Goal: Transaction & Acquisition: Book appointment/travel/reservation

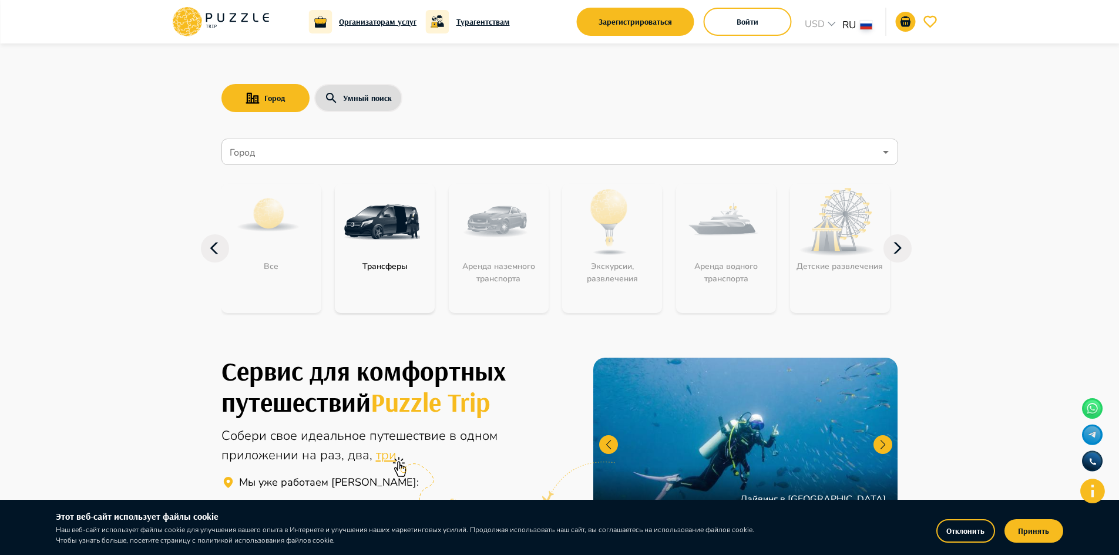
click at [1098, 497] on icon at bounding box center [1093, 491] width 25 height 25
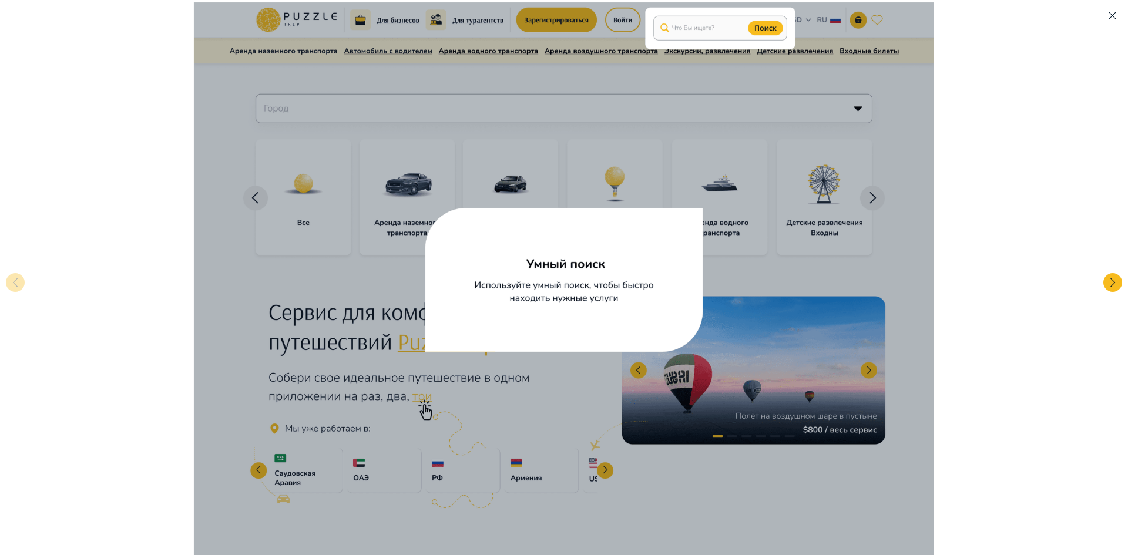
click at [936, 211] on img at bounding box center [564, 279] width 1128 height 555
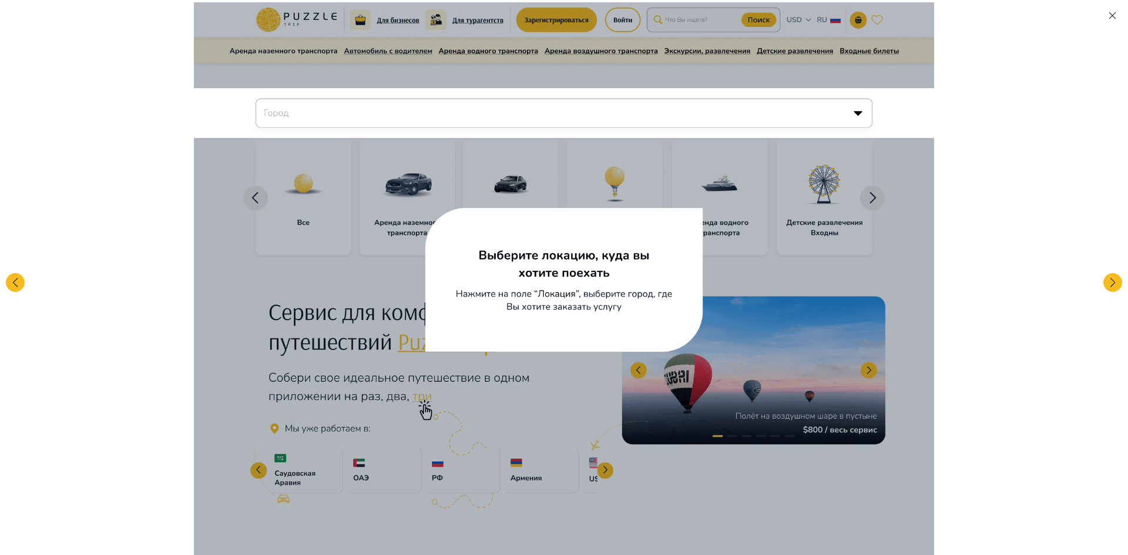
click at [15, 272] on img at bounding box center [564, 279] width 1128 height 555
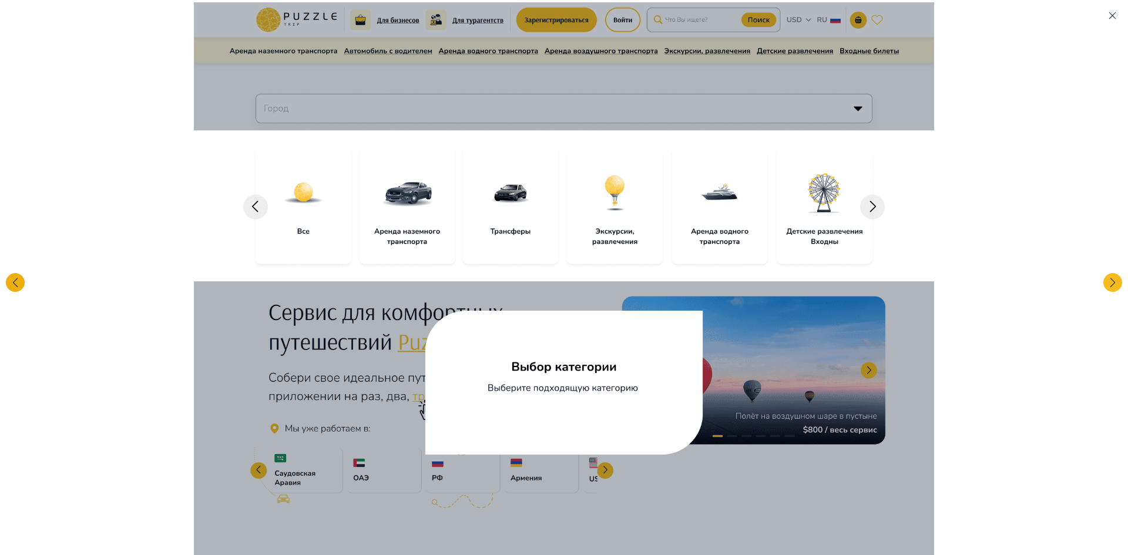
click at [9, 290] on div at bounding box center [15, 282] width 19 height 19
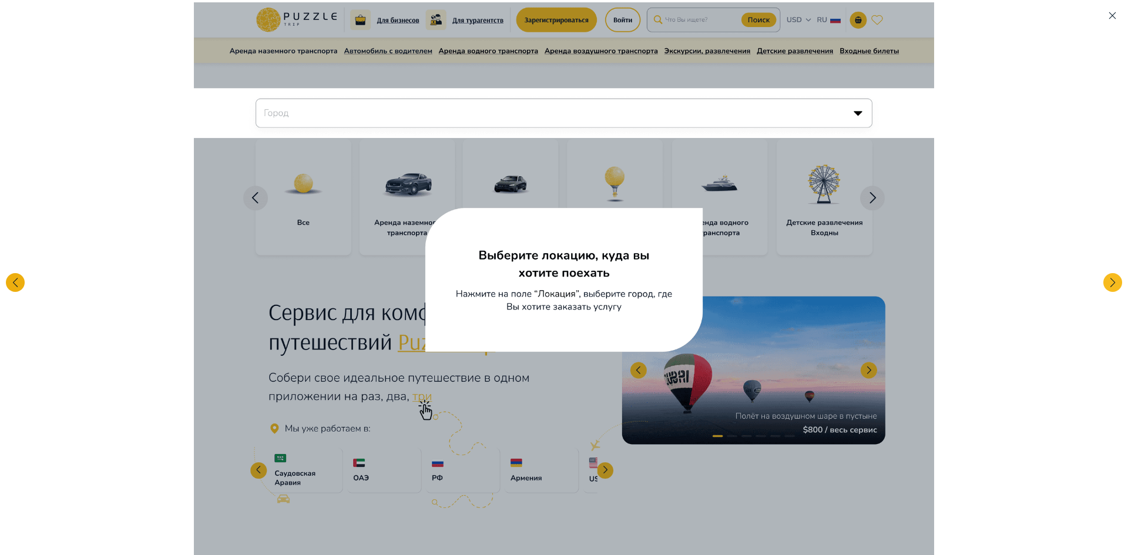
click at [9, 290] on div at bounding box center [15, 282] width 19 height 19
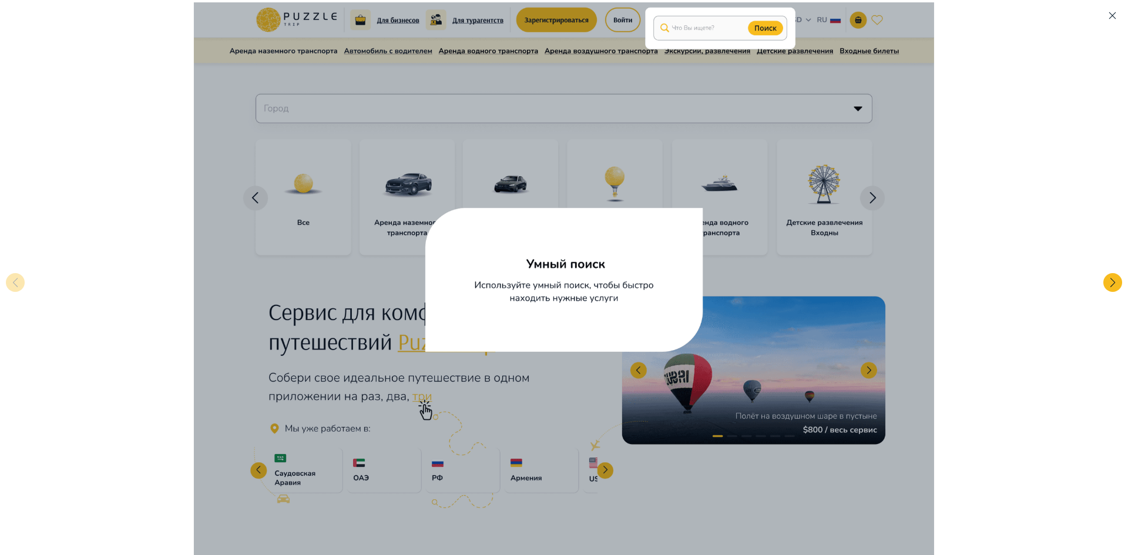
click at [1112, 14] on icon "button" at bounding box center [1113, 16] width 10 height 10
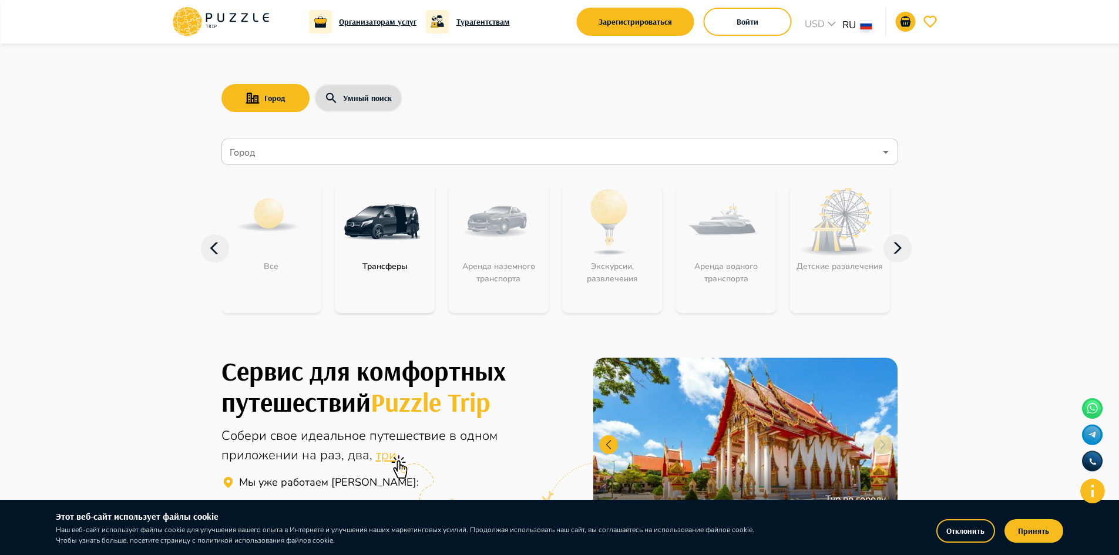
click at [1093, 496] on icon at bounding box center [1092, 491] width 29 height 29
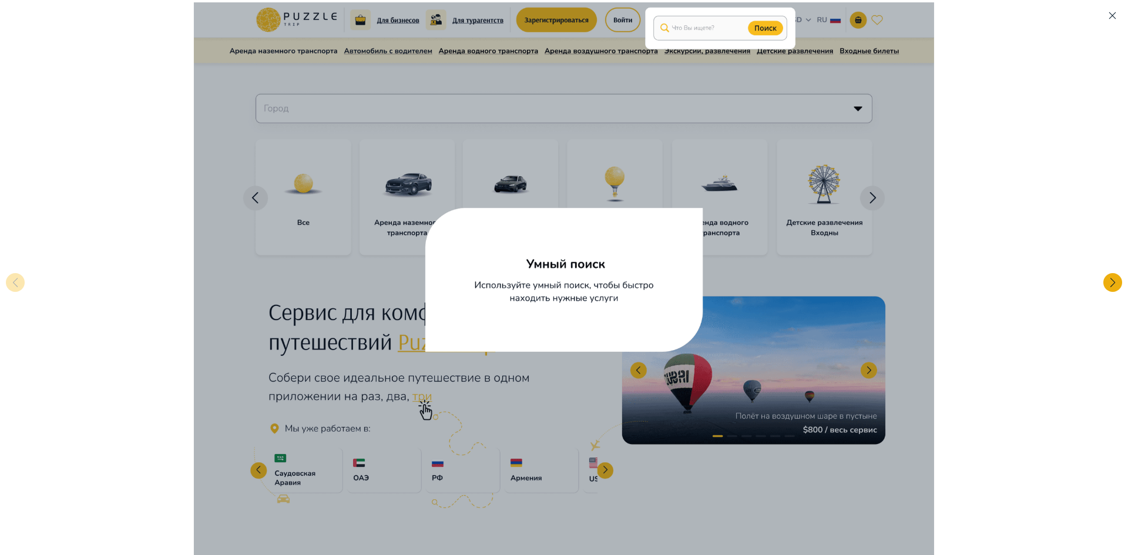
click at [1107, 276] on div at bounding box center [1113, 282] width 19 height 19
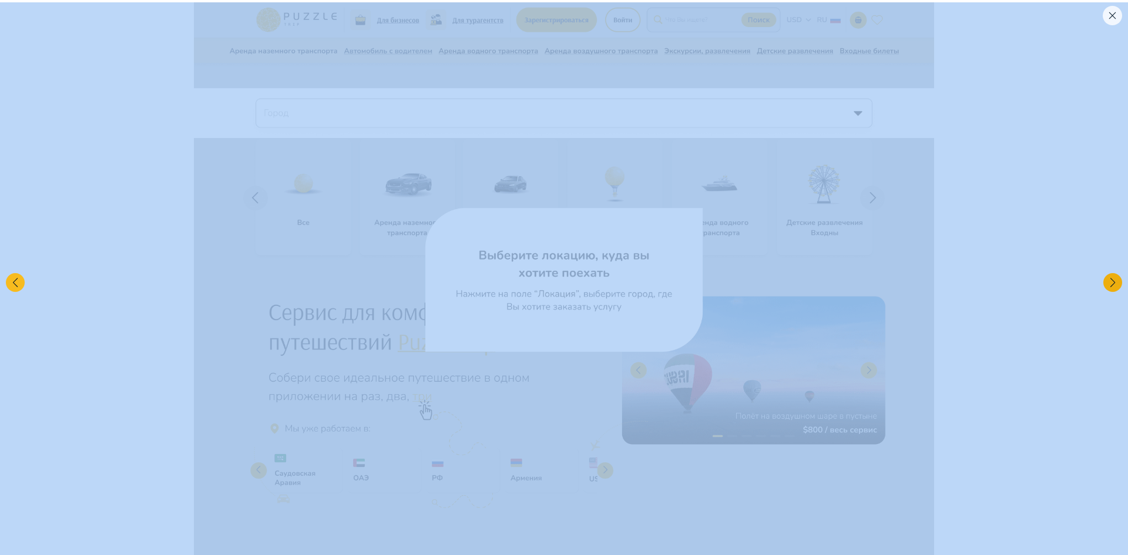
click at [1107, 276] on div at bounding box center [1113, 282] width 19 height 19
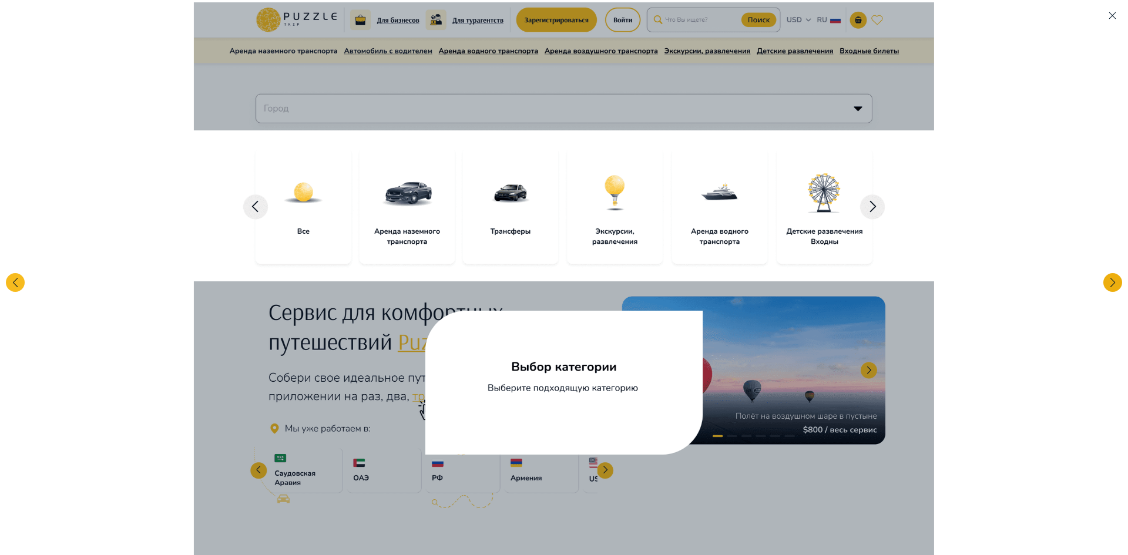
click at [1107, 276] on div at bounding box center [1113, 282] width 19 height 19
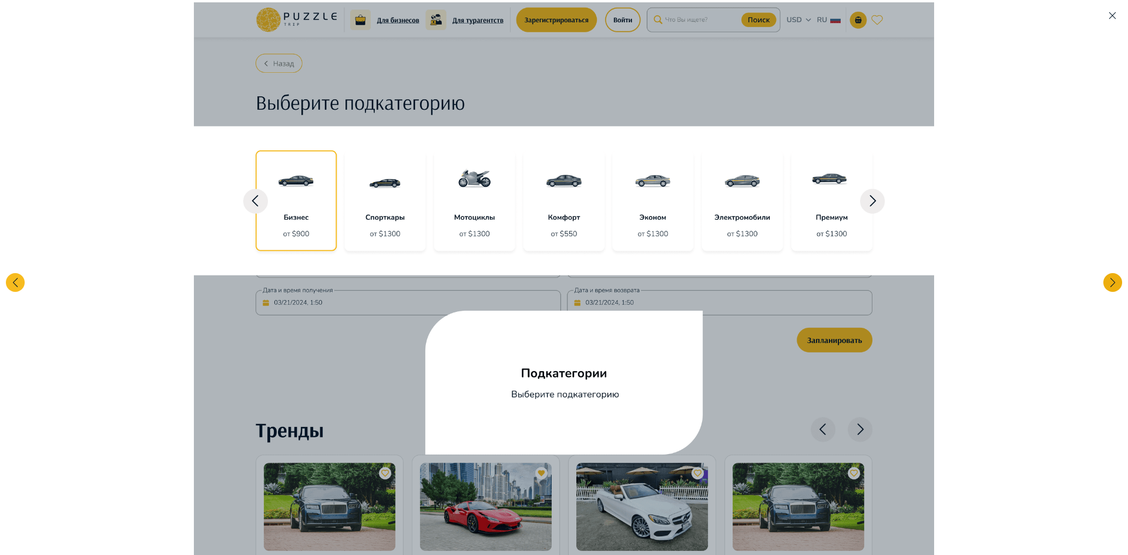
click at [1108, 277] on div at bounding box center [1113, 282] width 19 height 19
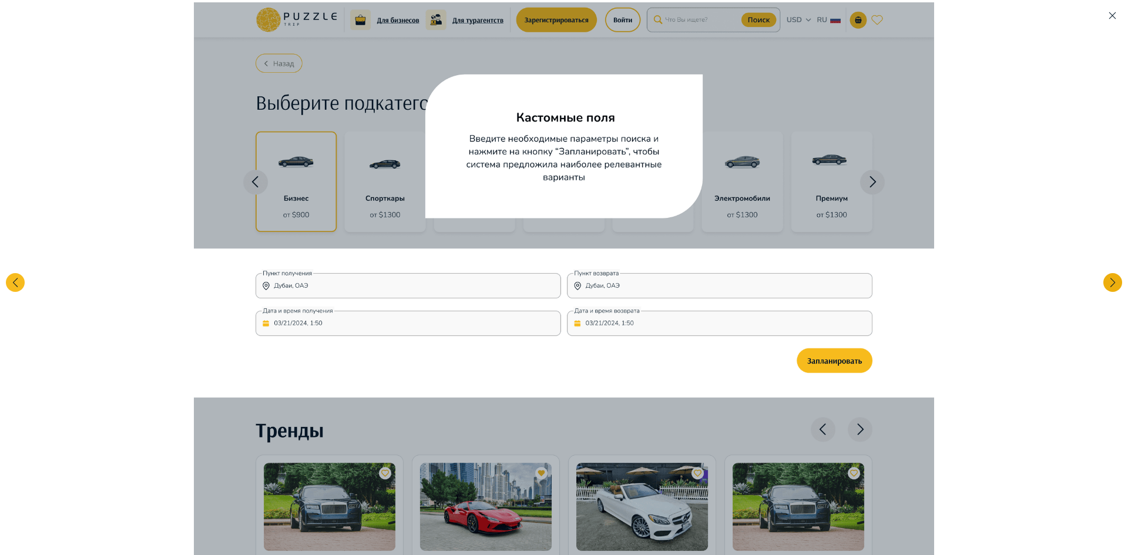
click at [1108, 277] on div at bounding box center [1113, 282] width 19 height 19
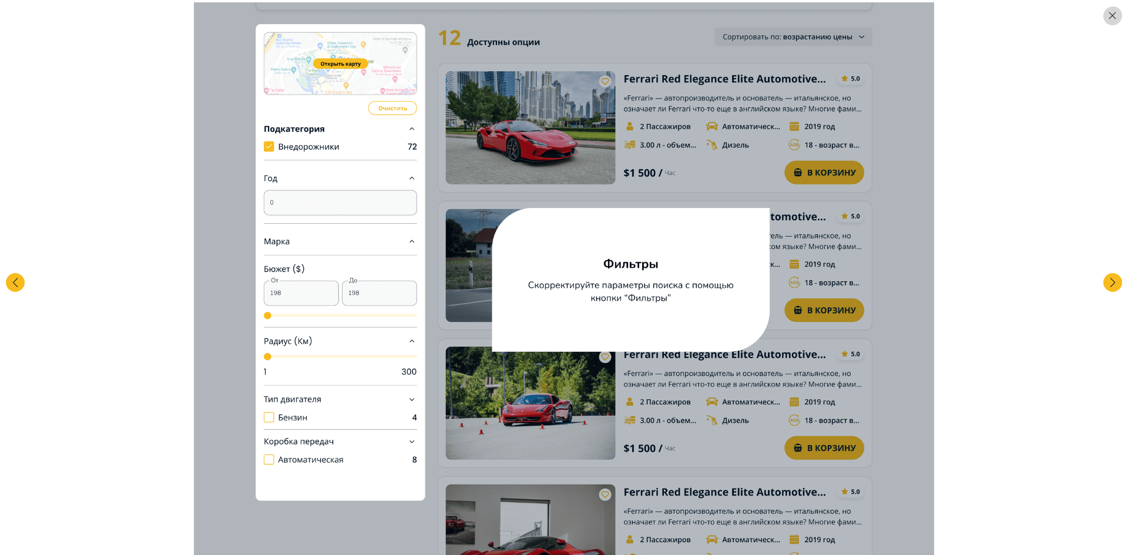
click at [1113, 17] on icon "button" at bounding box center [1113, 16] width 10 height 10
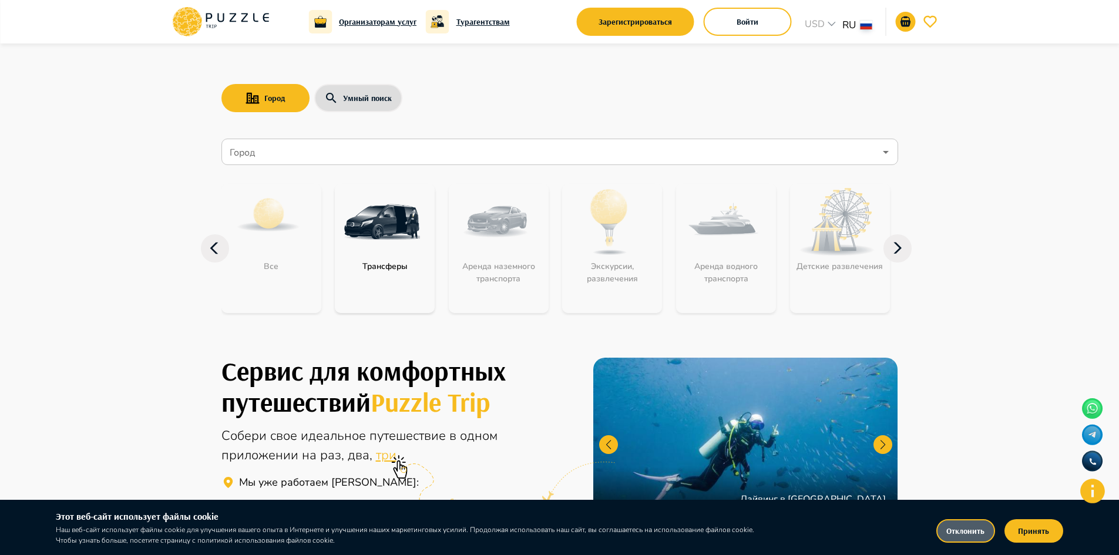
click at [970, 530] on button "Отклонить" at bounding box center [966, 531] width 59 height 24
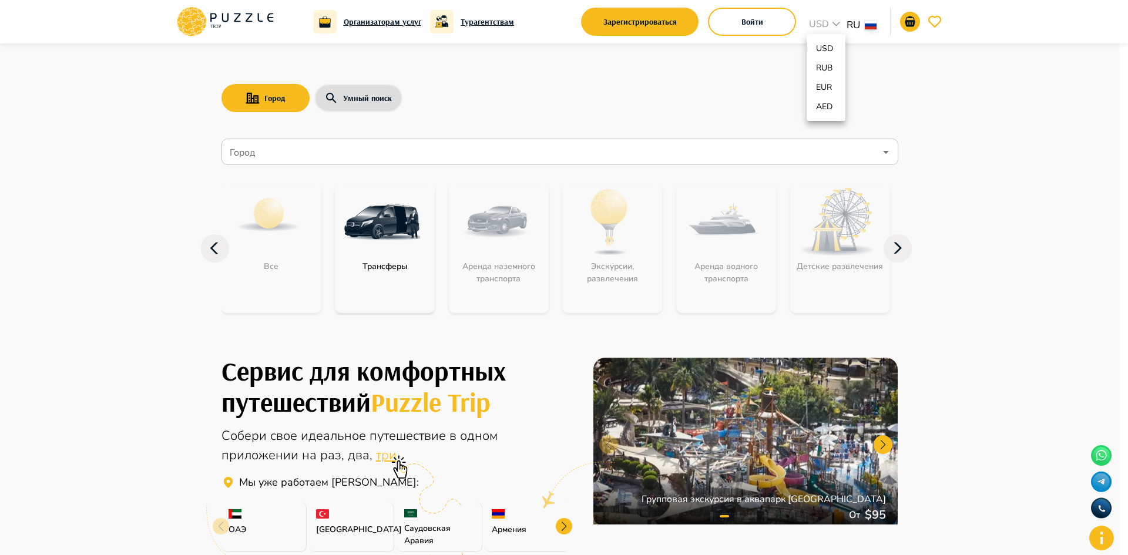
click at [828, 86] on p "EUR" at bounding box center [825, 87] width 19 height 12
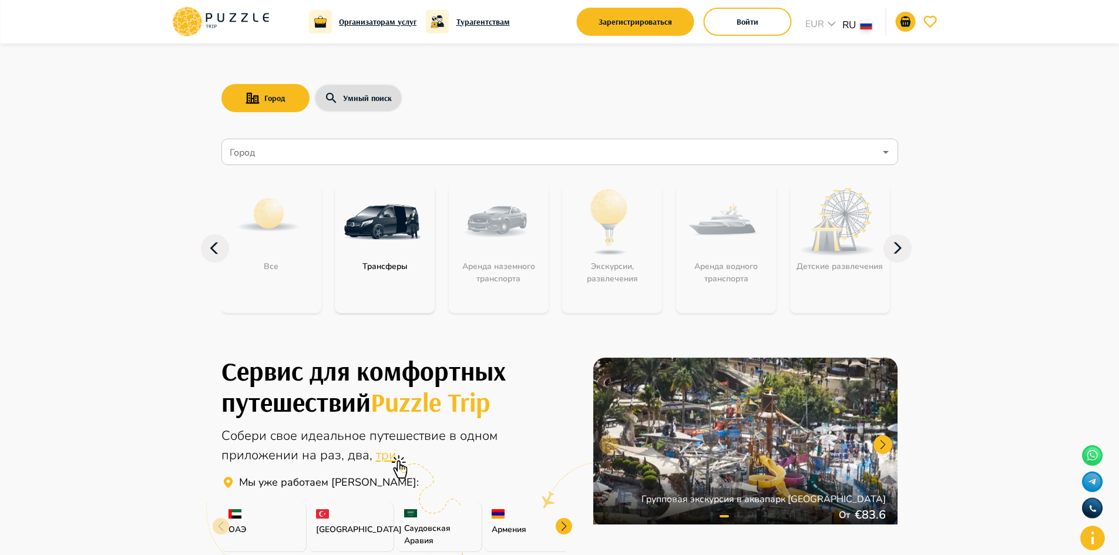
click at [361, 160] on input "Город" at bounding box center [551, 152] width 648 height 22
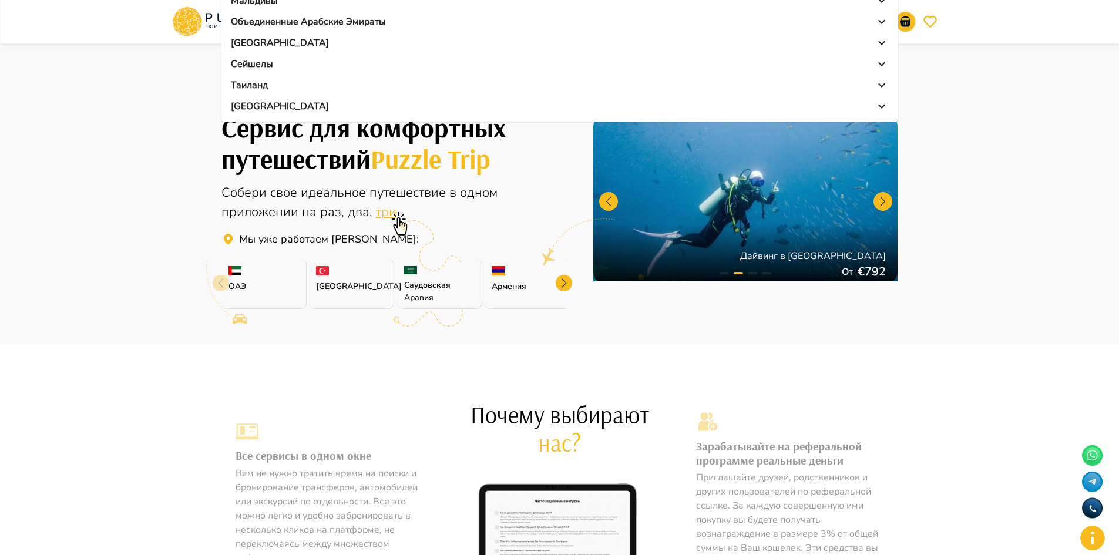
scroll to position [118, 0]
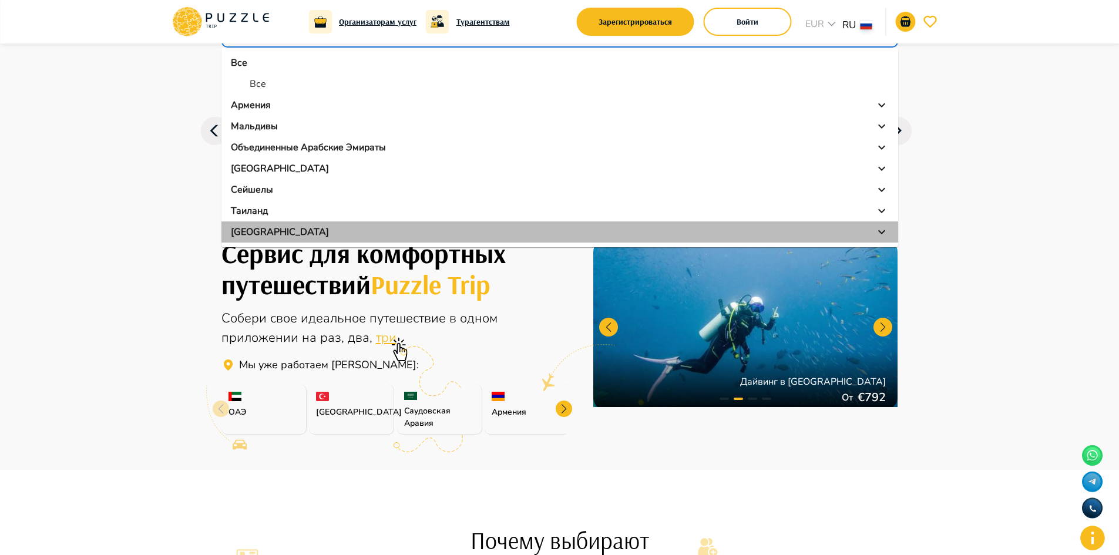
click at [263, 235] on div "Турция" at bounding box center [560, 232] width 658 height 14
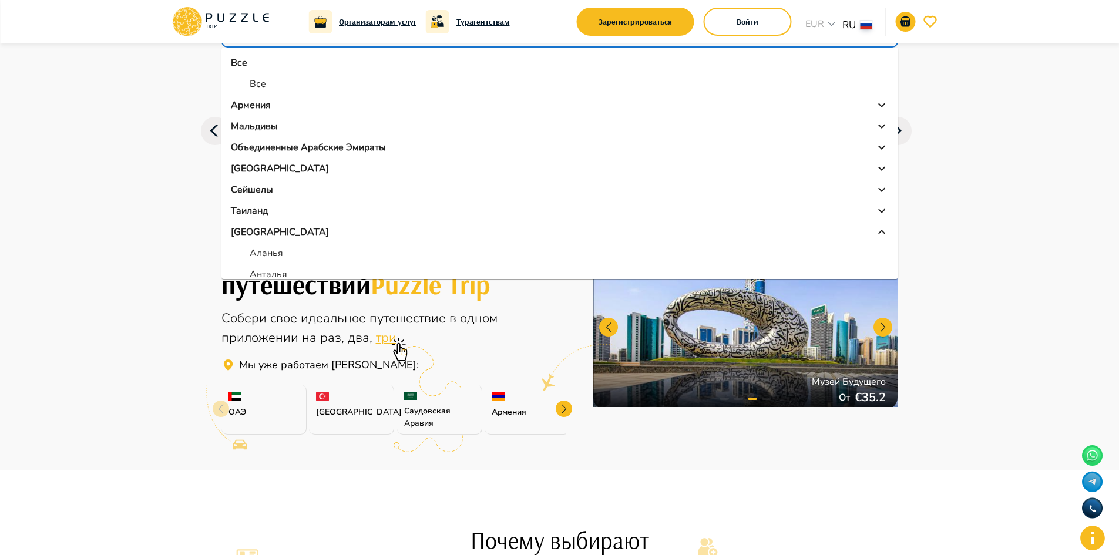
click at [341, 254] on li "Аланья" at bounding box center [560, 253] width 677 height 21
type input "******"
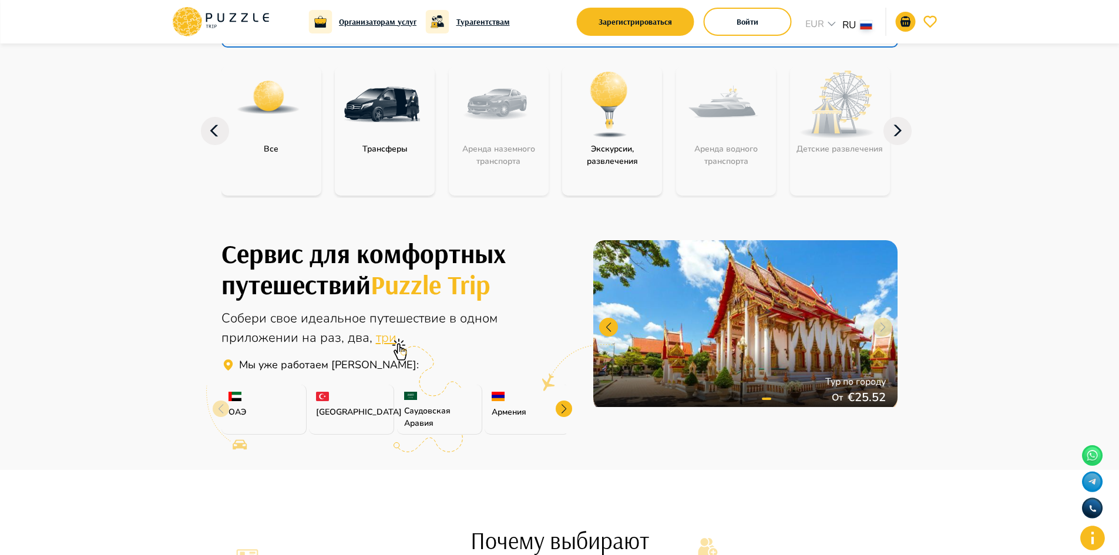
click at [391, 110] on img at bounding box center [382, 104] width 76 height 76
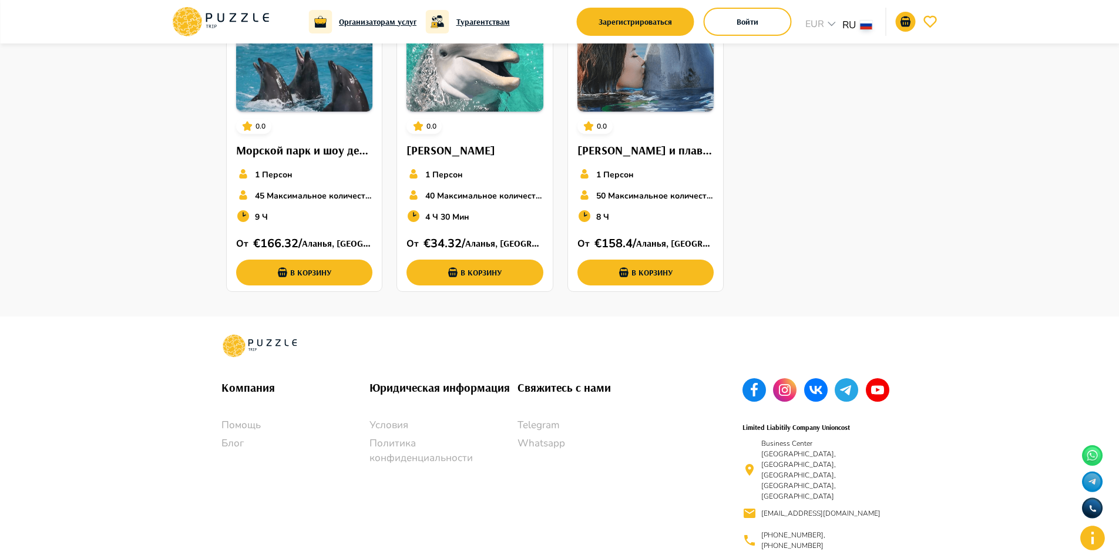
scroll to position [487, 0]
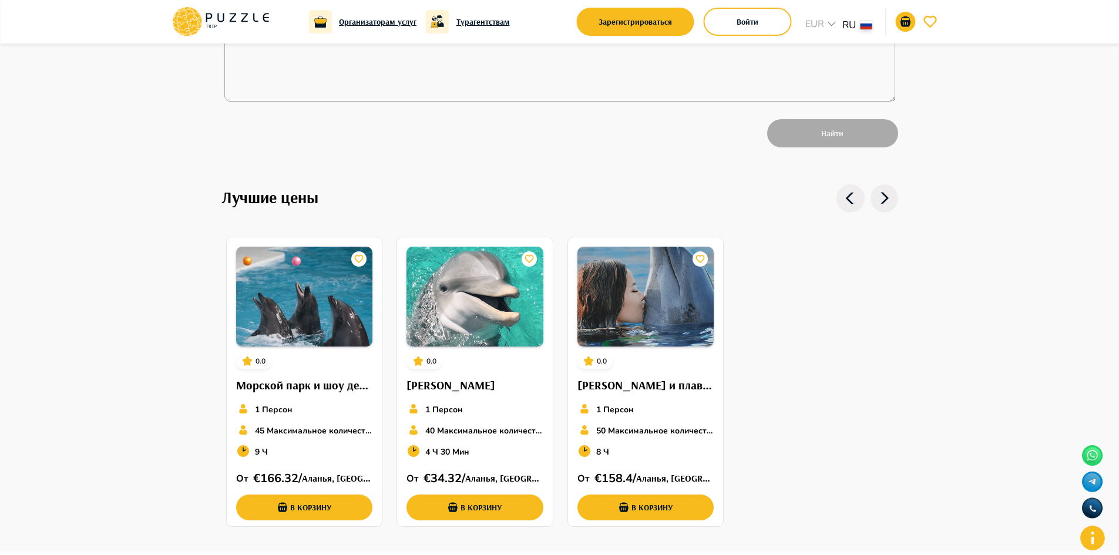
click at [881, 201] on icon at bounding box center [885, 199] width 28 height 28
click at [882, 201] on icon at bounding box center [885, 199] width 28 height 28
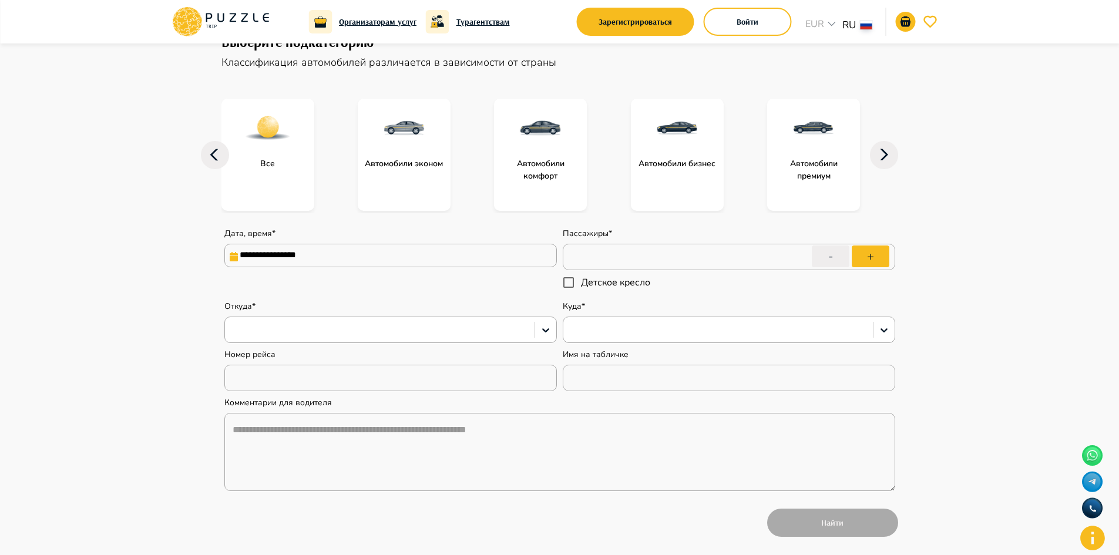
scroll to position [75, 0]
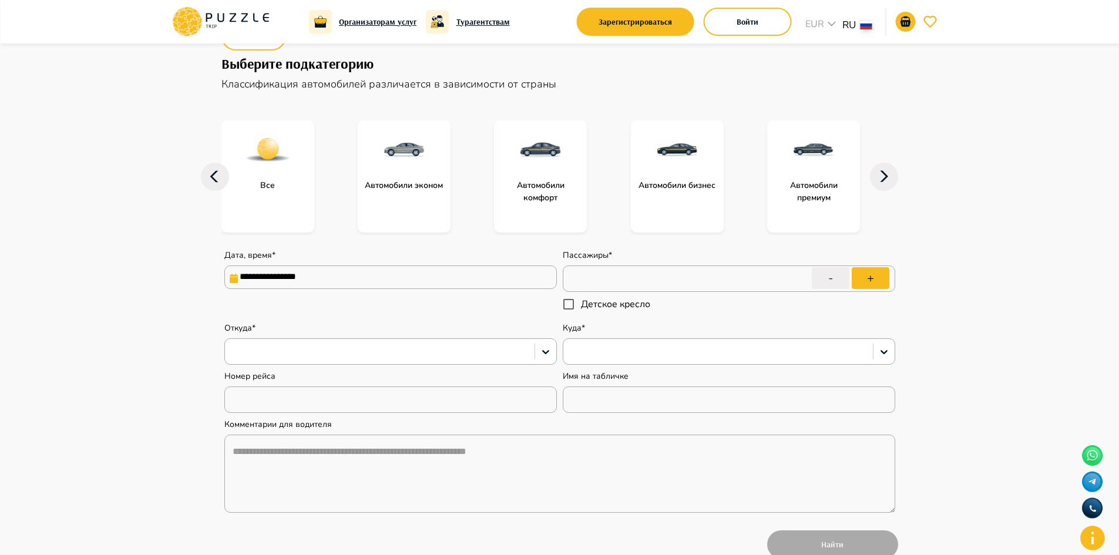
click at [413, 155] on img at bounding box center [404, 149] width 47 height 47
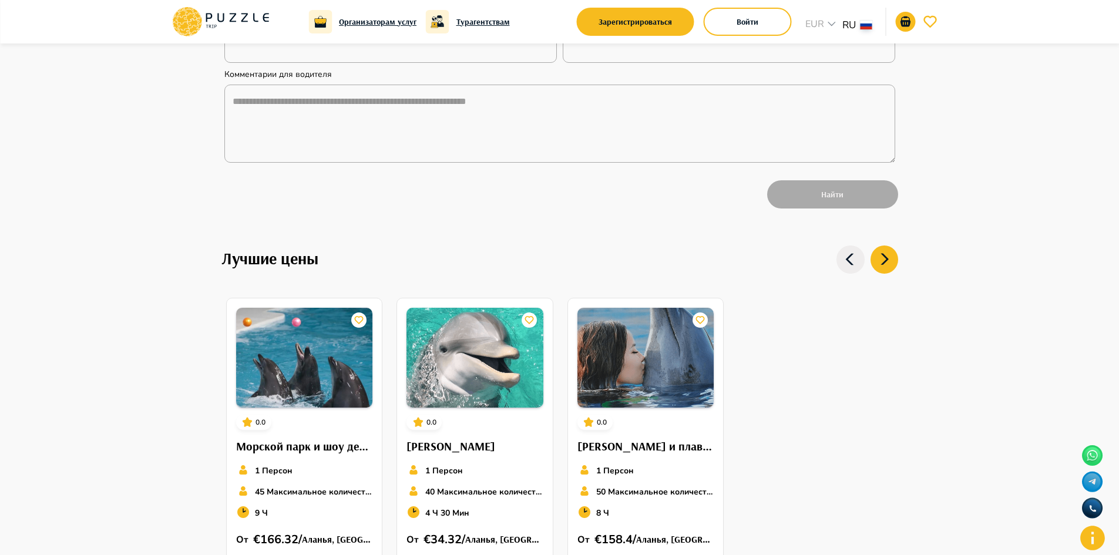
scroll to position [724, 0]
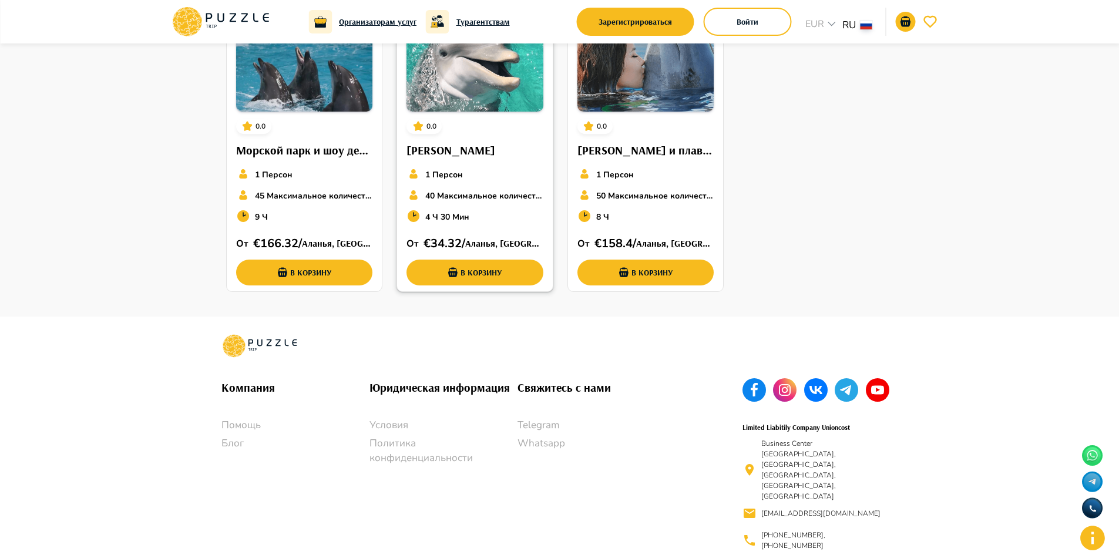
type textarea "*"
drag, startPoint x: 856, startPoint y: 425, endPoint x: 738, endPoint y: 424, distance: 118.1
click at [738, 424] on div "Limited Liabitily Company Unioncost Business Center 1, M Floor, The Meydan Hote…" at bounding box center [807, 459] width 156 height 191
copy h6 "Limited Liabitily Company Unioncost"
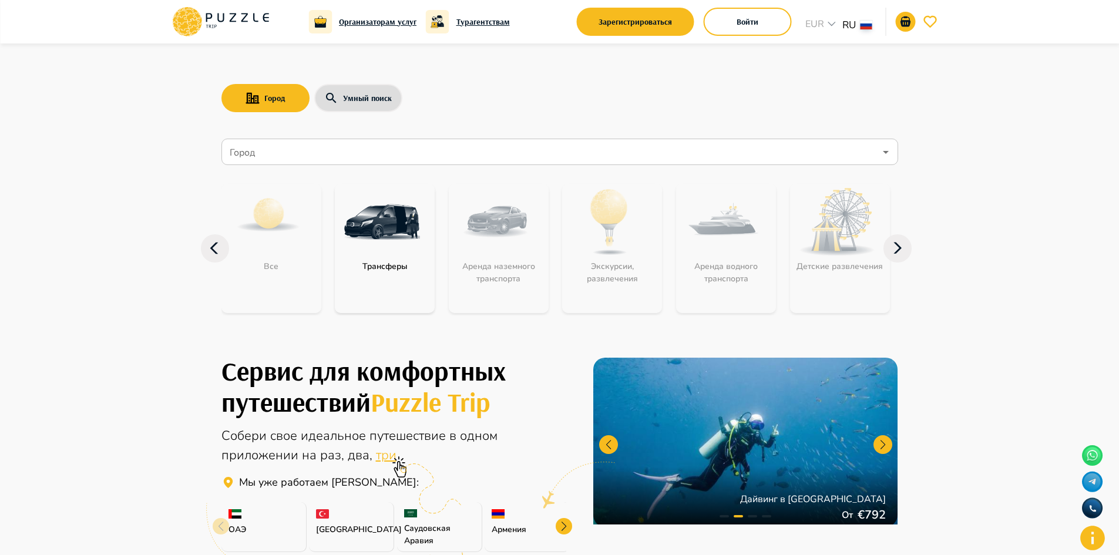
click at [297, 144] on input "Город" at bounding box center [551, 152] width 648 height 22
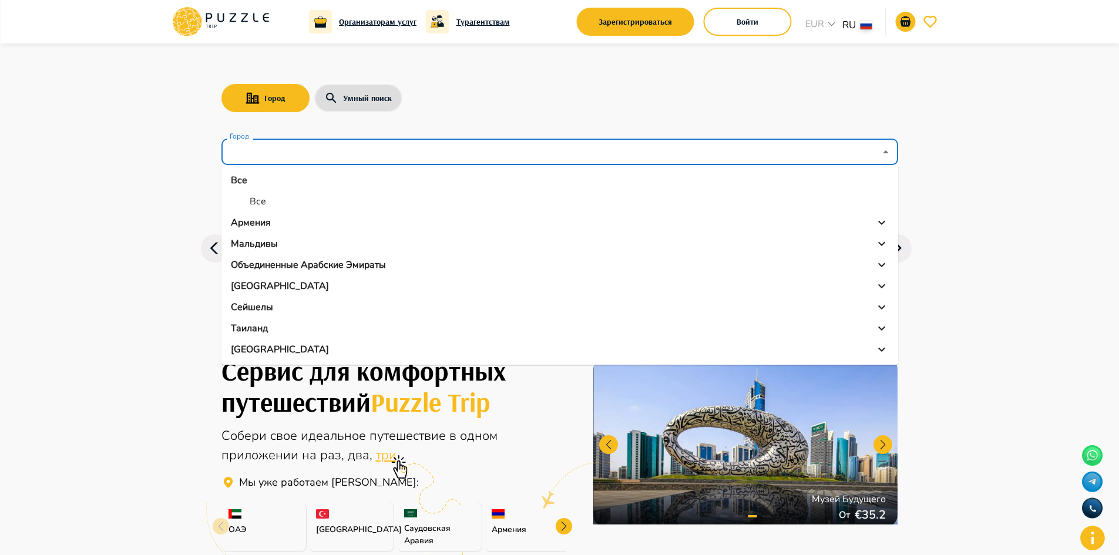
click at [279, 240] on div "Мальдивы" at bounding box center [560, 244] width 658 height 14
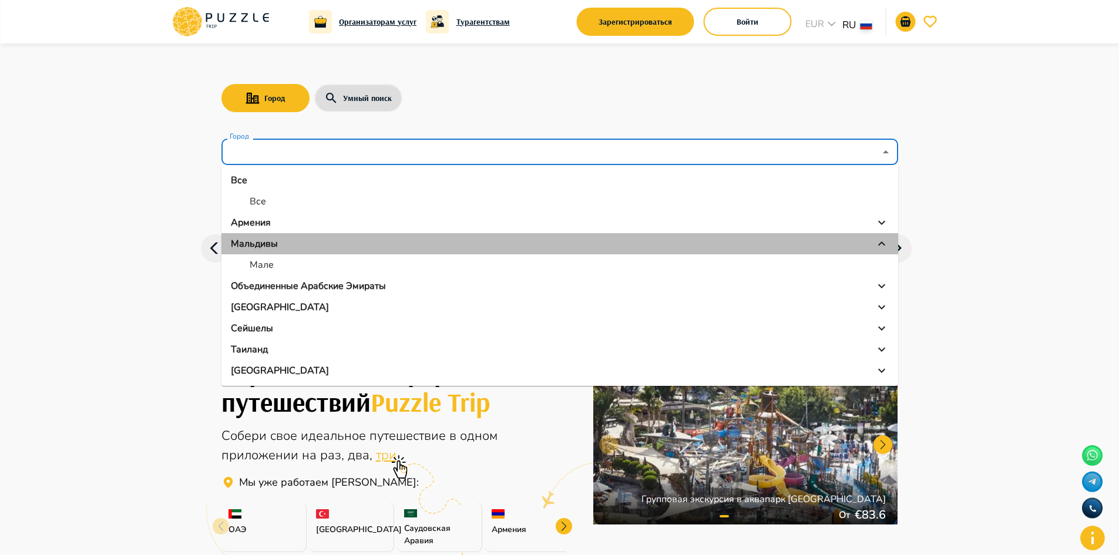
click at [354, 242] on div "Мальдивы" at bounding box center [560, 244] width 658 height 14
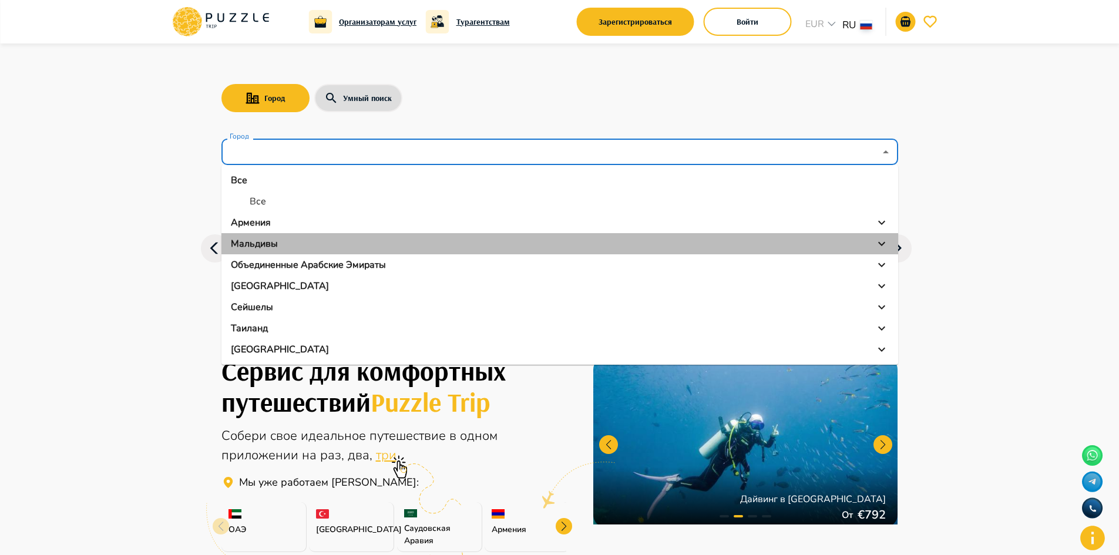
click at [882, 244] on icon at bounding box center [882, 244] width 14 height 14
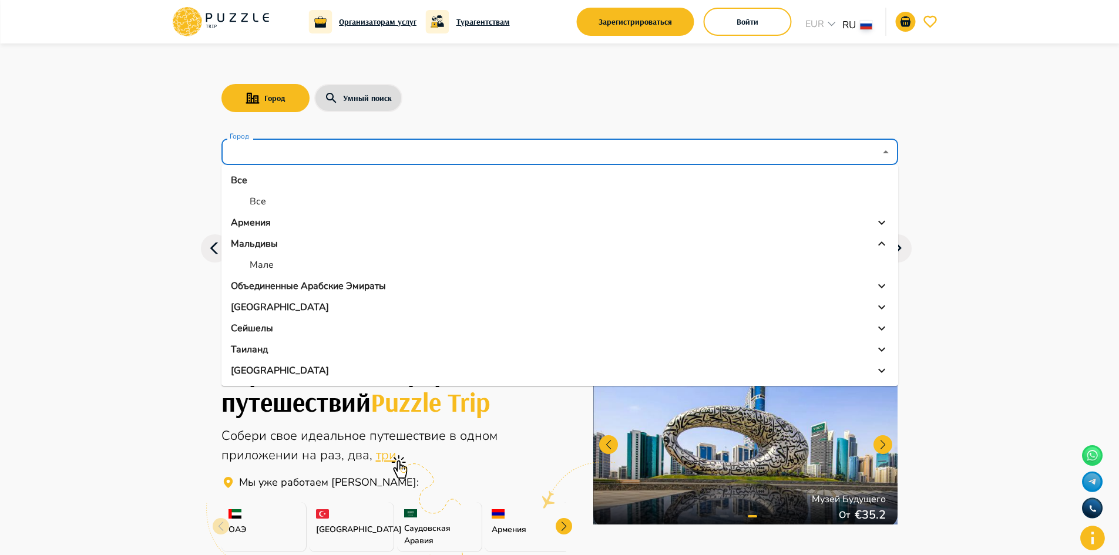
click at [287, 261] on li "Мале" at bounding box center [560, 264] width 677 height 21
type input "****"
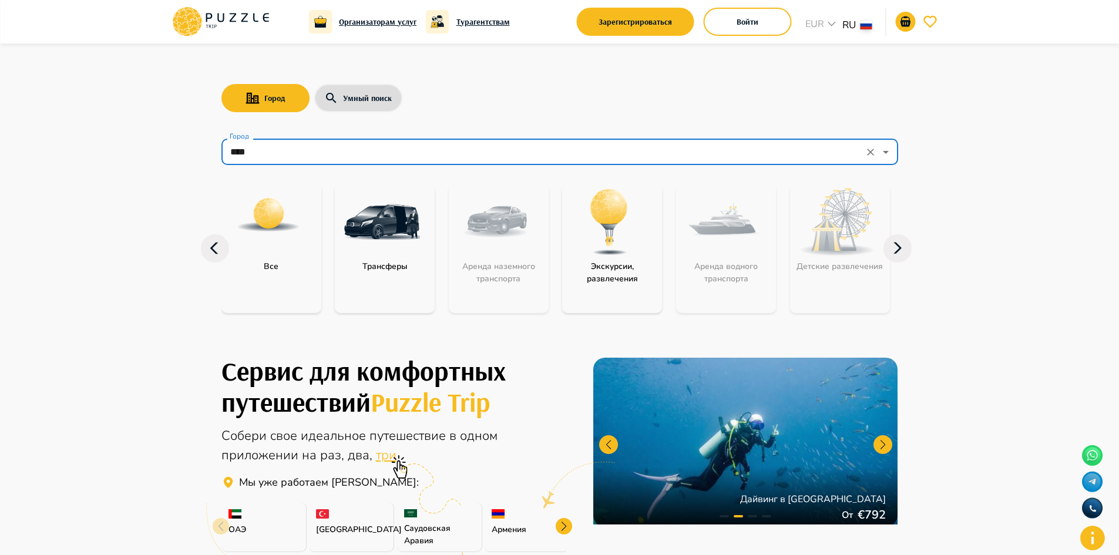
click at [463, 141] on input "****" at bounding box center [543, 152] width 633 height 22
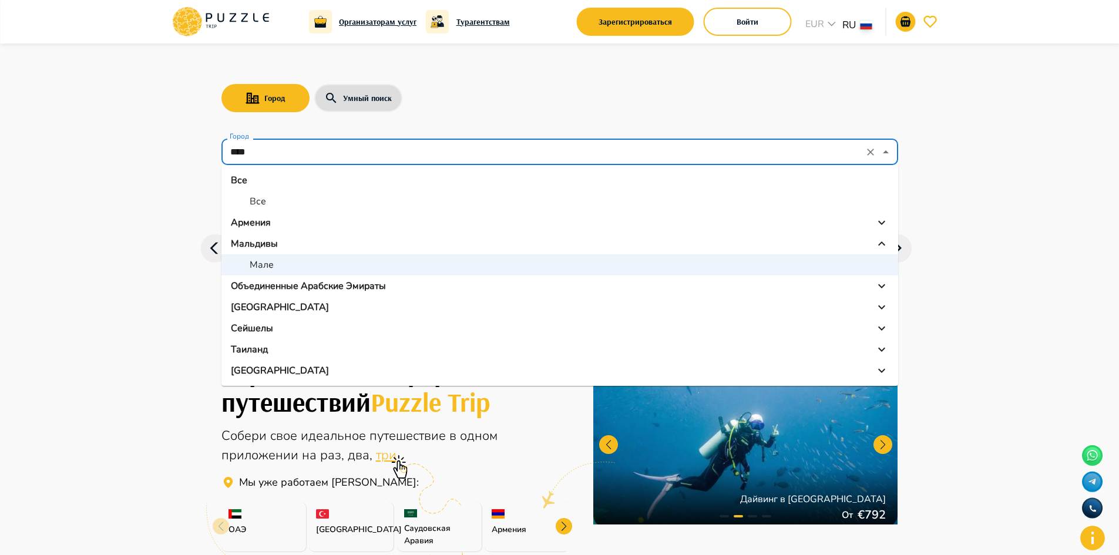
click at [357, 149] on input "****" at bounding box center [543, 152] width 633 height 22
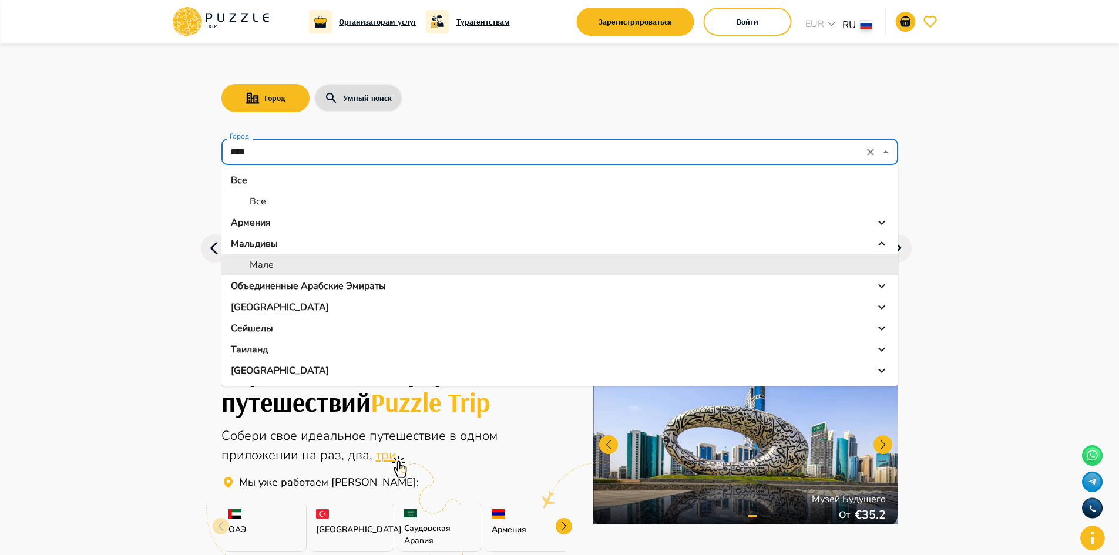
click at [323, 259] on li "Мале" at bounding box center [560, 264] width 677 height 21
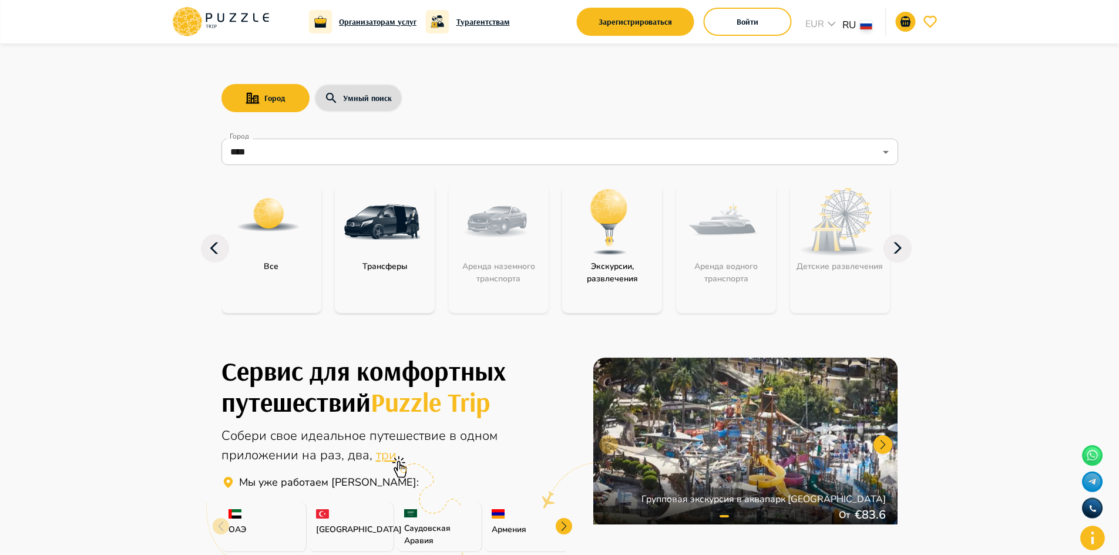
click at [836, 231] on div "Детские развлечения" at bounding box center [840, 248] width 100 height 129
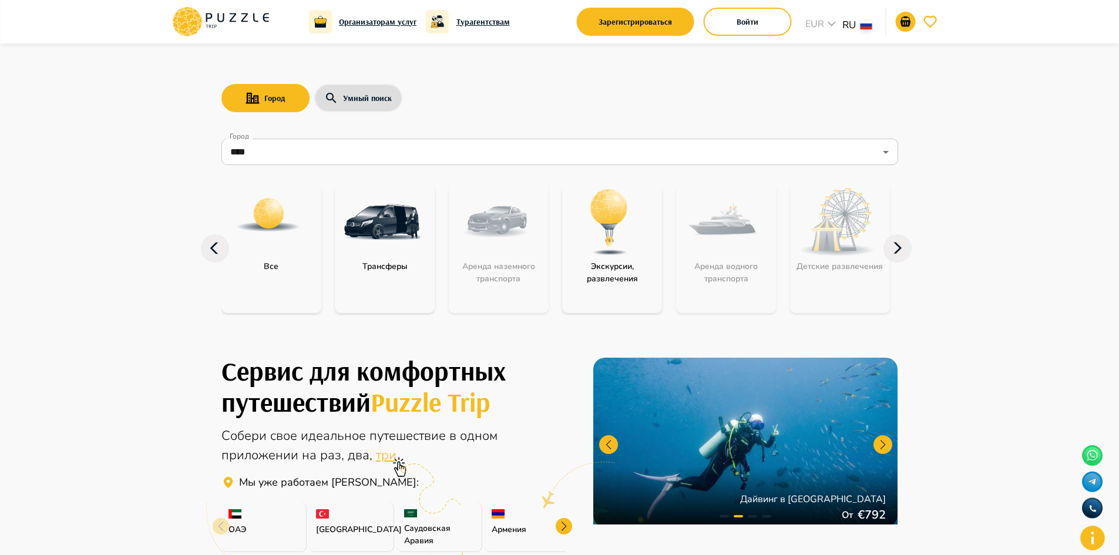
click at [846, 249] on div "Детские развлечения" at bounding box center [840, 248] width 100 height 129
click at [898, 250] on icon at bounding box center [898, 248] width 8 height 11
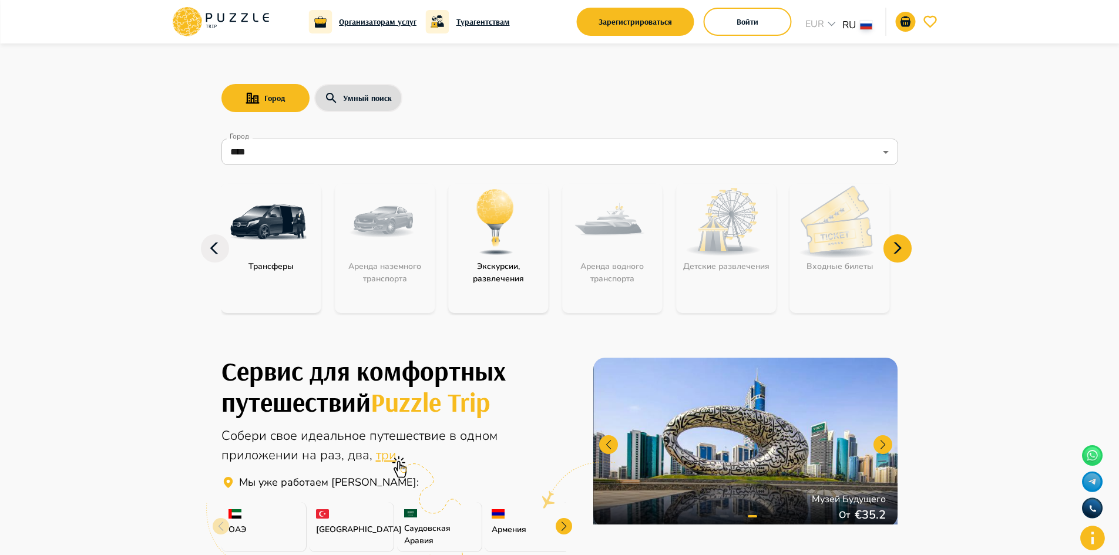
click at [898, 250] on icon at bounding box center [898, 248] width 8 height 11
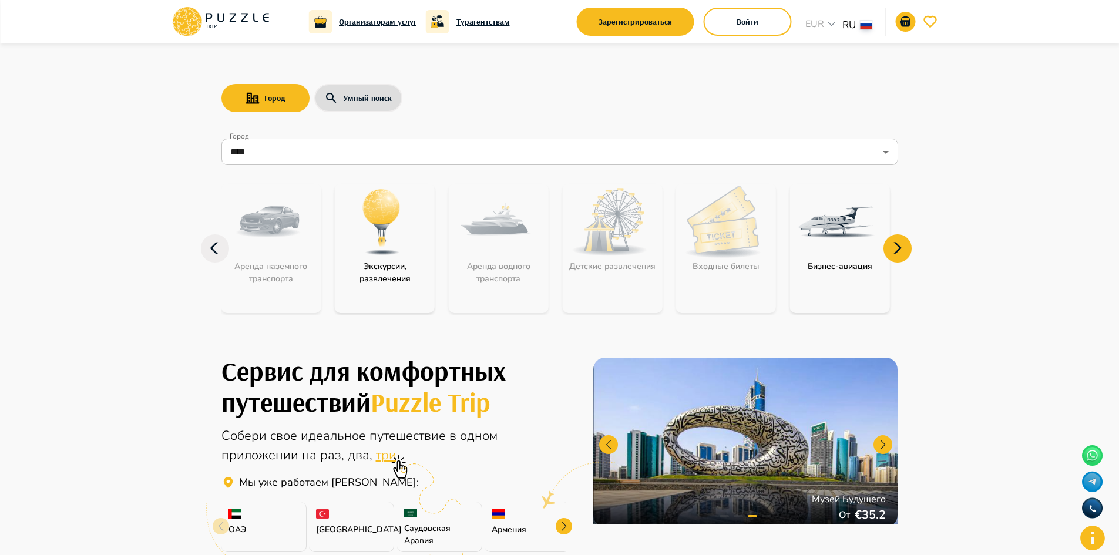
click at [898, 250] on icon at bounding box center [898, 248] width 8 height 11
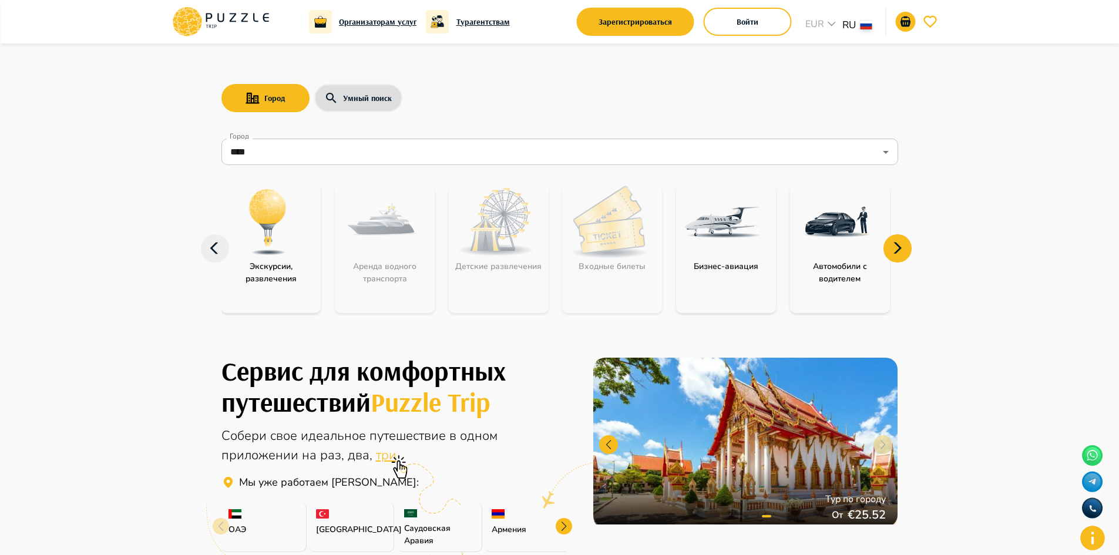
click at [898, 250] on icon at bounding box center [898, 248] width 8 height 11
click at [898, 249] on icon at bounding box center [898, 248] width 28 height 28
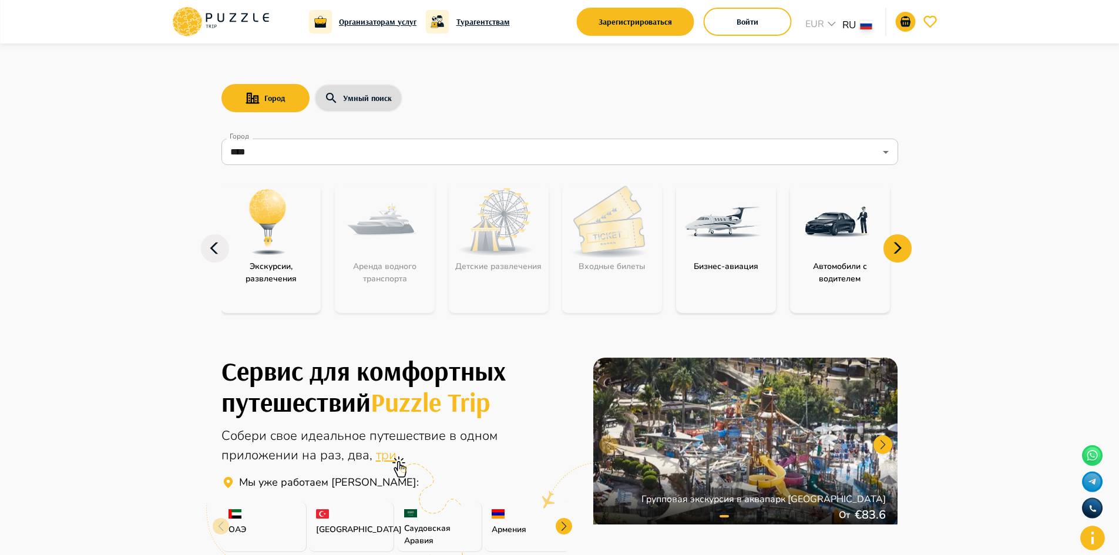
click at [898, 247] on icon at bounding box center [898, 248] width 28 height 28
click at [357, 258] on div "Аренда водного транспорта" at bounding box center [385, 248] width 100 height 129
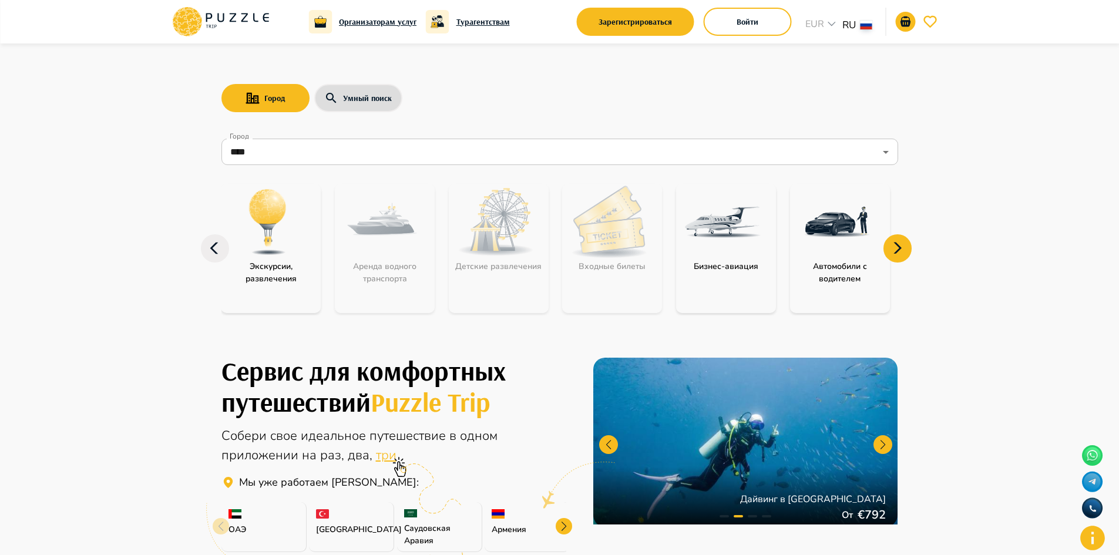
click at [383, 244] on div "Аренда водного транспорта" at bounding box center [385, 248] width 100 height 129
click at [268, 232] on img at bounding box center [268, 222] width 76 height 76
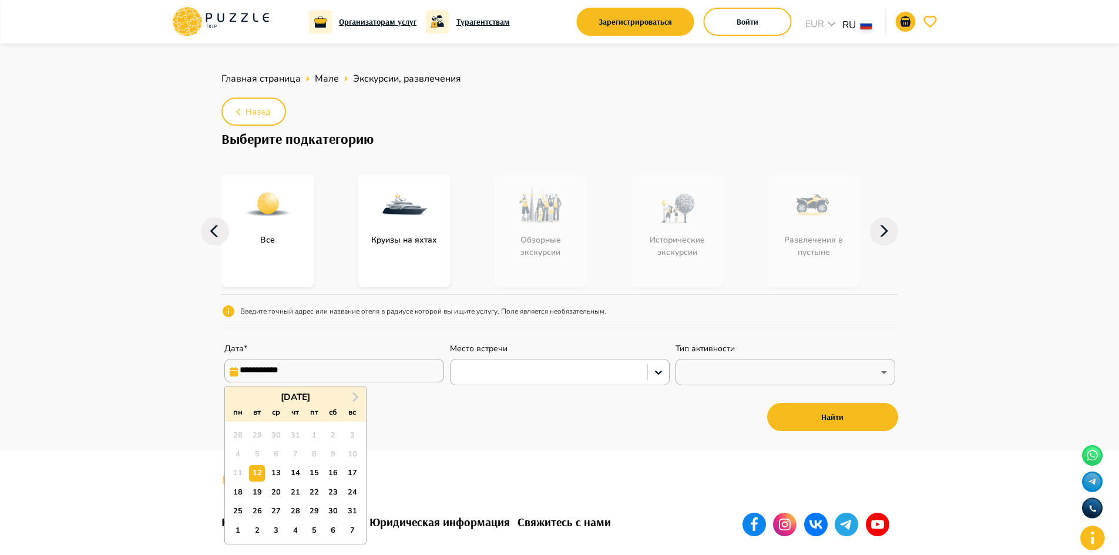
click at [244, 368] on input "**********" at bounding box center [334, 371] width 220 height 24
click at [249, 370] on input "**********" at bounding box center [334, 371] width 220 height 24
click at [323, 471] on div "11 12 13 14 15 16 17" at bounding box center [295, 473] width 133 height 19
click at [316, 471] on div "15" at bounding box center [314, 473] width 16 height 16
type input "**********"
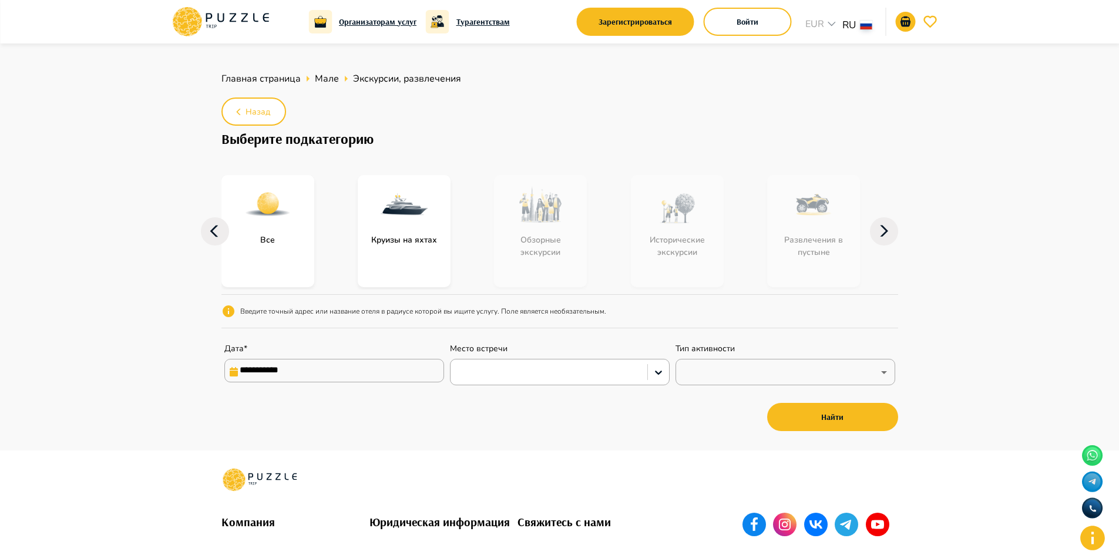
click at [395, 234] on p "Круизы на яхтах" at bounding box center [405, 240] width 78 height 12
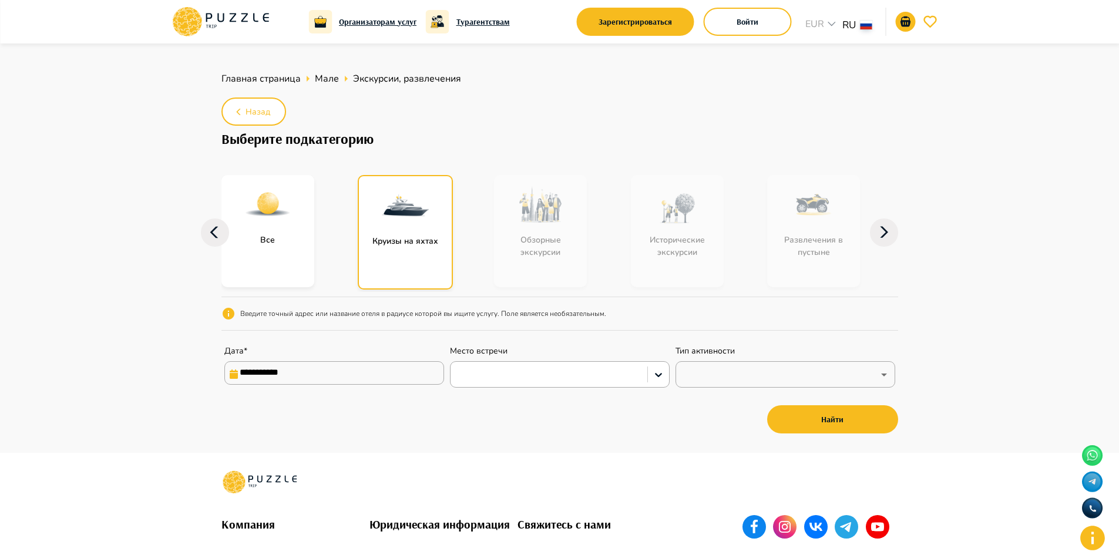
click at [409, 217] on img at bounding box center [405, 205] width 47 height 47
click at [413, 211] on img at bounding box center [405, 205] width 47 height 47
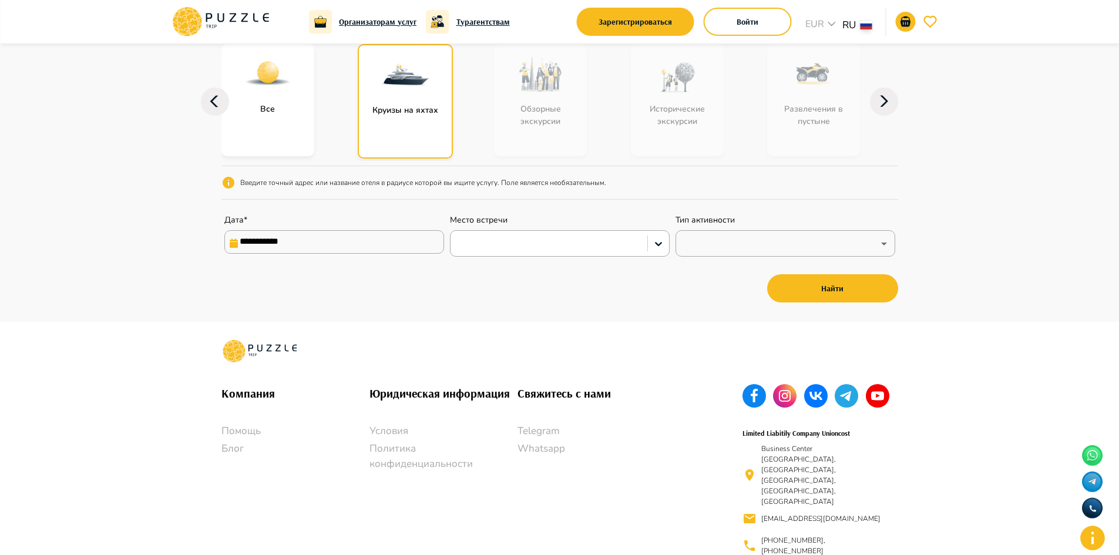
scroll to position [136, 0]
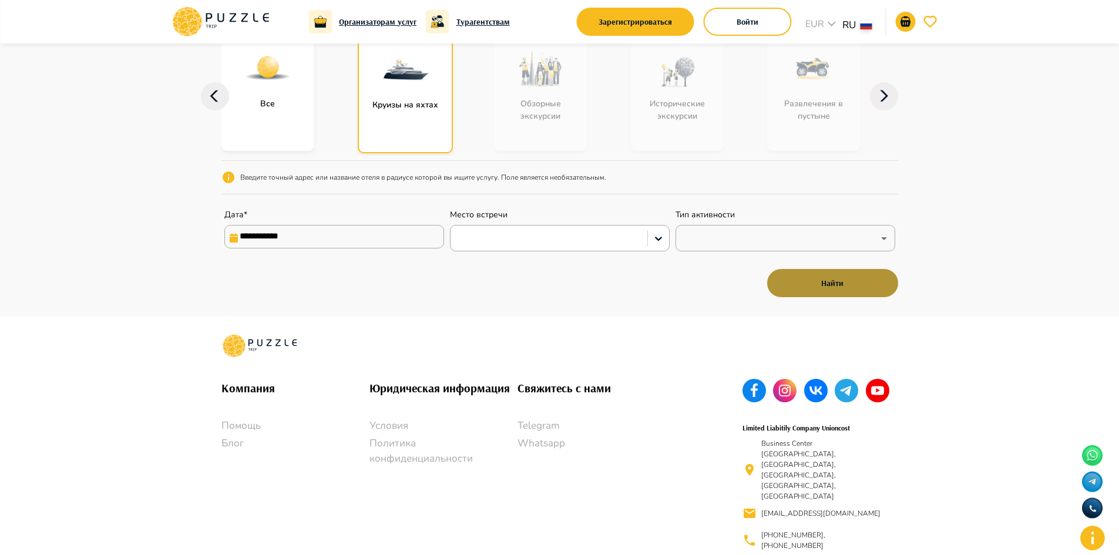
click at [846, 281] on button "Найти" at bounding box center [832, 283] width 131 height 28
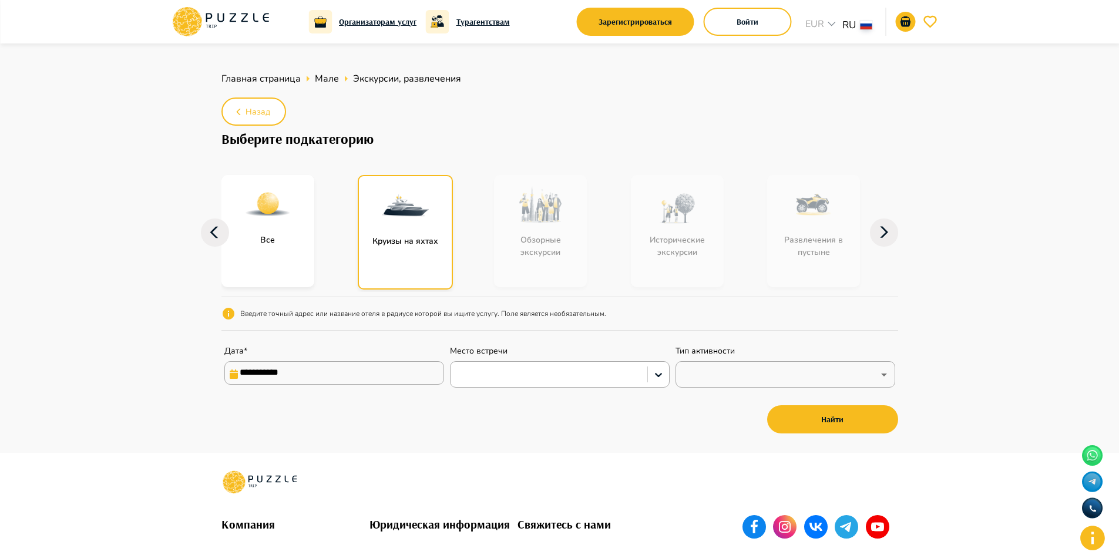
click at [552, 208] on div "Обзорные экскурсии" at bounding box center [559, 231] width 130 height 112
click at [882, 238] on icon at bounding box center [884, 233] width 28 height 28
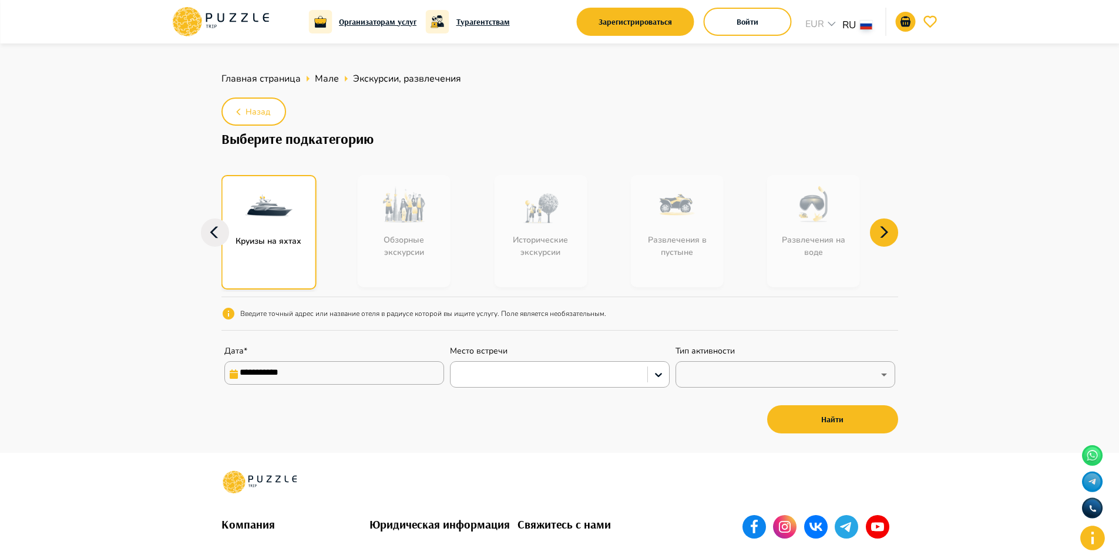
click at [882, 238] on icon at bounding box center [884, 233] width 28 height 28
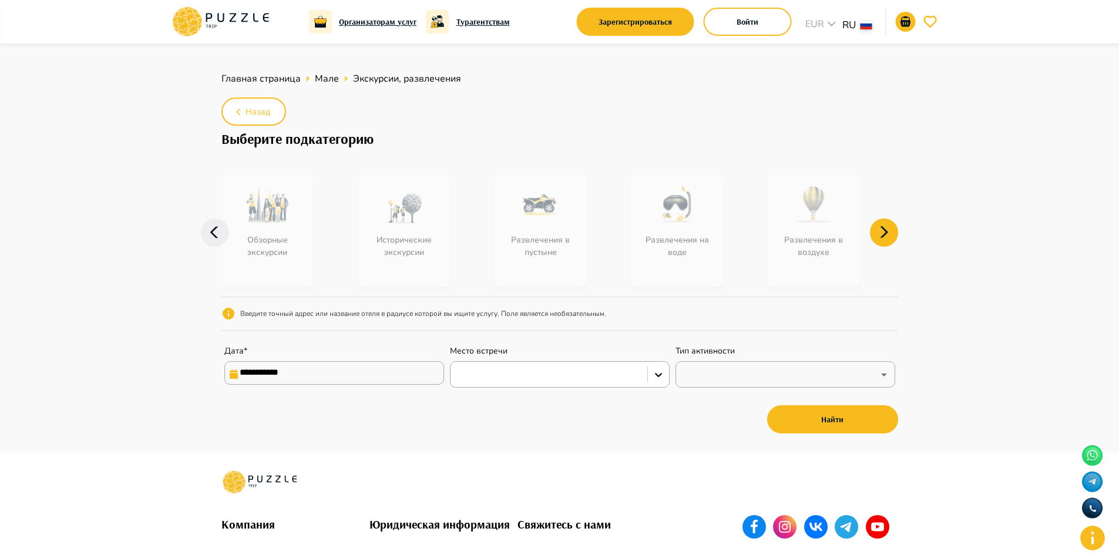
click at [882, 238] on icon at bounding box center [884, 233] width 28 height 28
click at [212, 236] on icon at bounding box center [215, 233] width 28 height 28
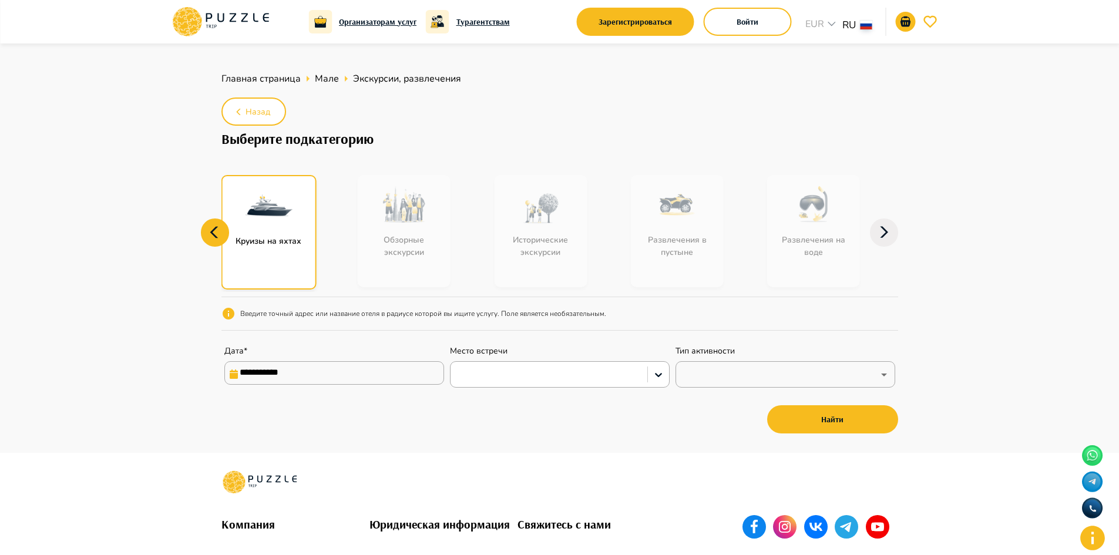
click at [212, 236] on icon at bounding box center [215, 233] width 28 height 28
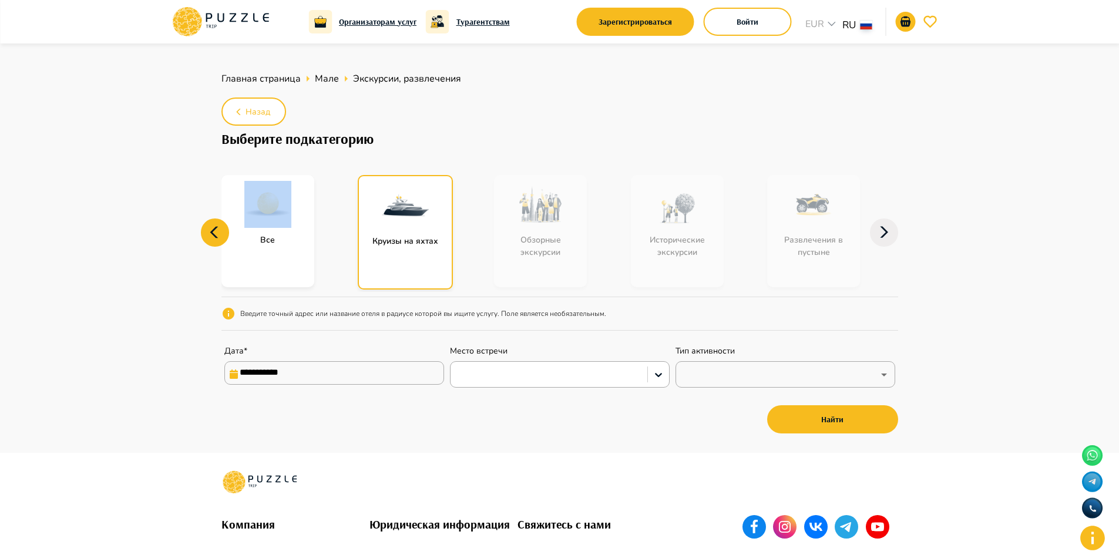
click at [212, 236] on icon at bounding box center [215, 233] width 28 height 28
click at [435, 266] on div "Круизы на яхтах" at bounding box center [405, 232] width 95 height 115
click at [252, 367] on input "**********" at bounding box center [334, 373] width 220 height 24
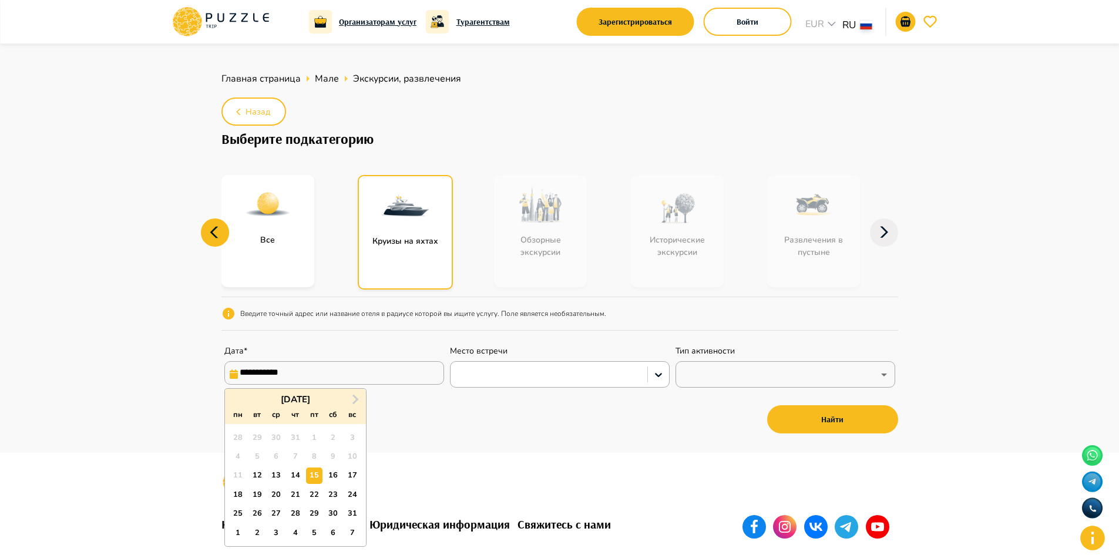
click at [247, 373] on input "**********" at bounding box center [334, 373] width 220 height 24
click at [338, 474] on div "16" at bounding box center [334, 476] width 16 height 16
type input "**********"
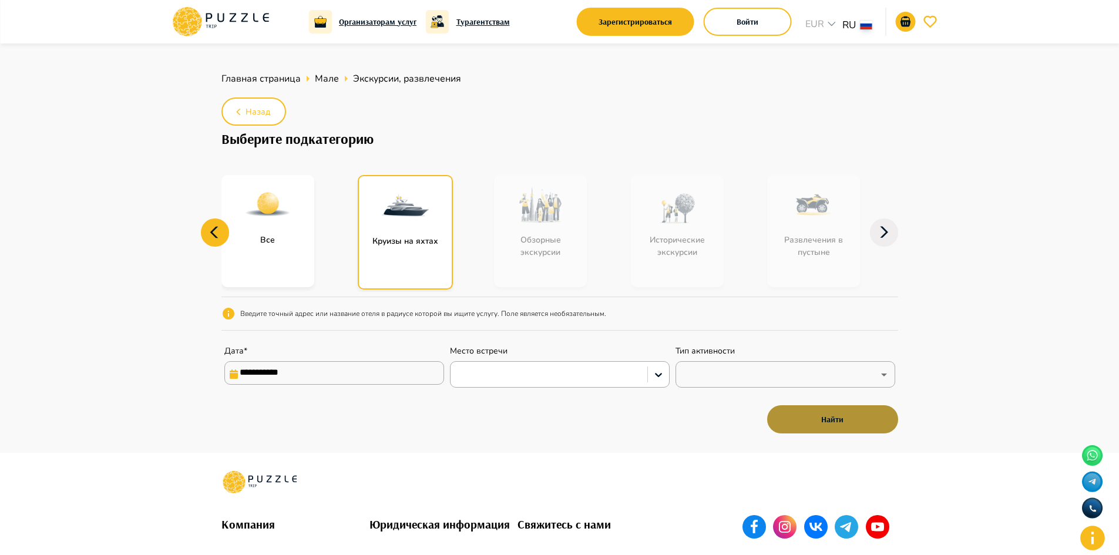
click at [832, 423] on button "Найти" at bounding box center [832, 419] width 131 height 28
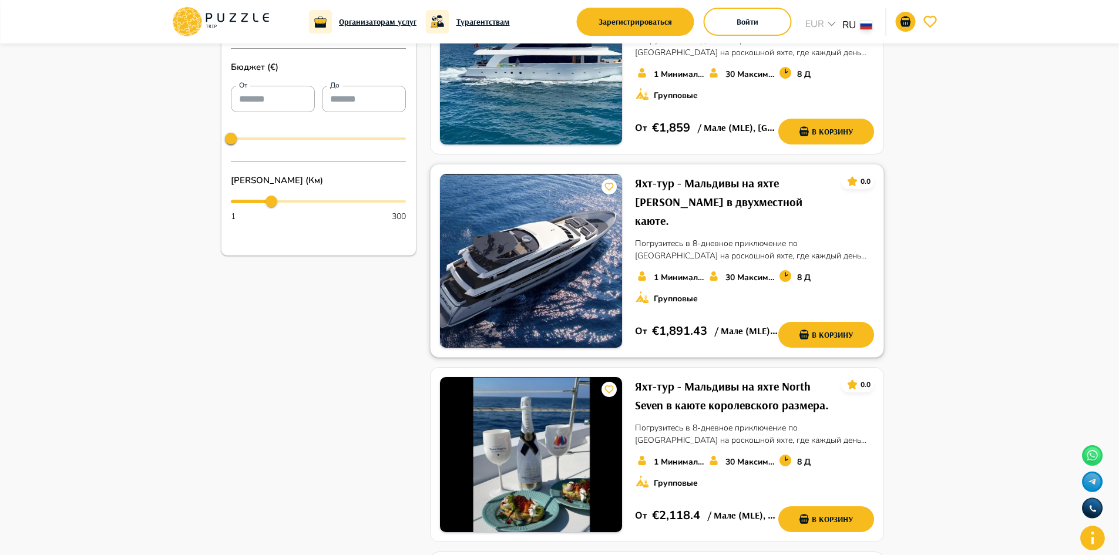
scroll to position [529, 0]
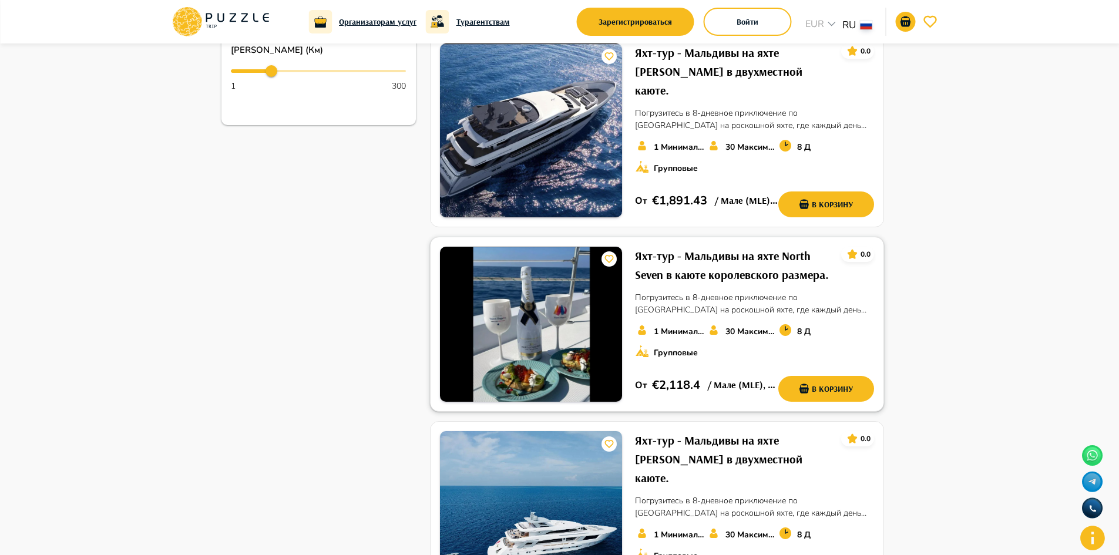
click at [742, 247] on h6 "Яхт-тур - Мальдивы на яхте North Seven в каюте королевского размера." at bounding box center [733, 266] width 196 height 38
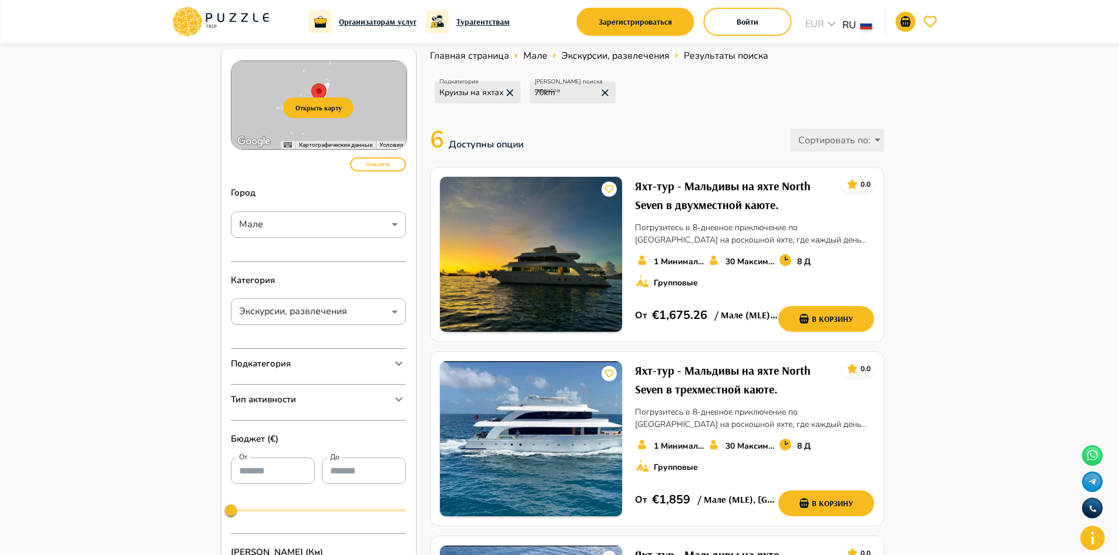
scroll to position [0, 0]
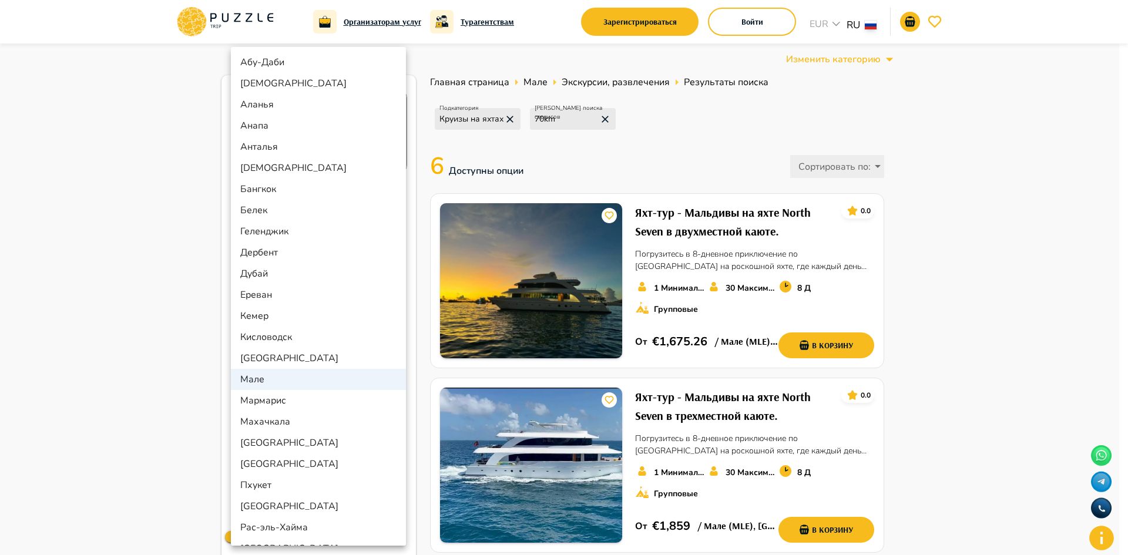
click at [261, 273] on li "Дубай" at bounding box center [318, 273] width 175 height 21
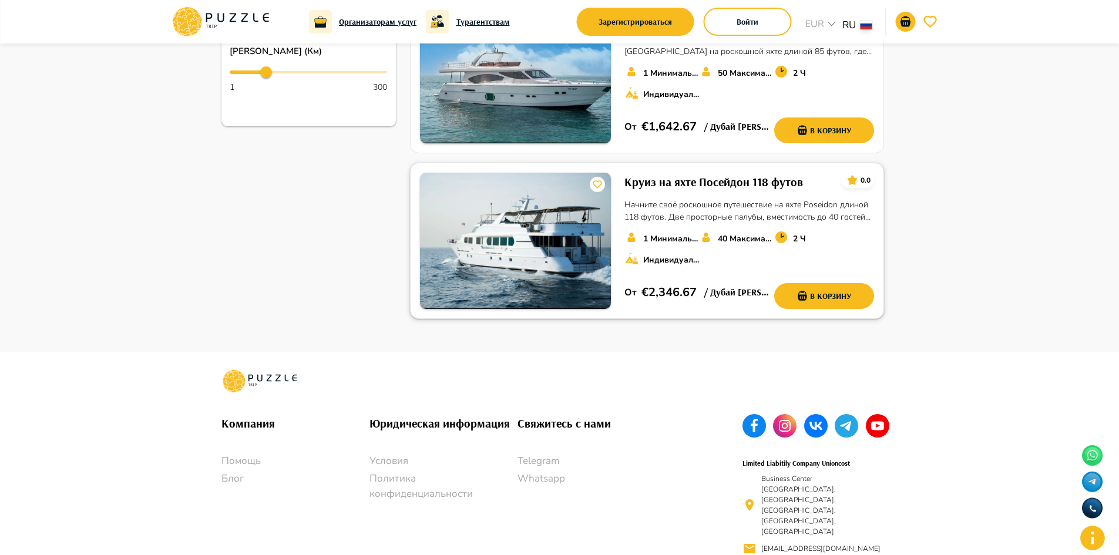
scroll to position [529, 0]
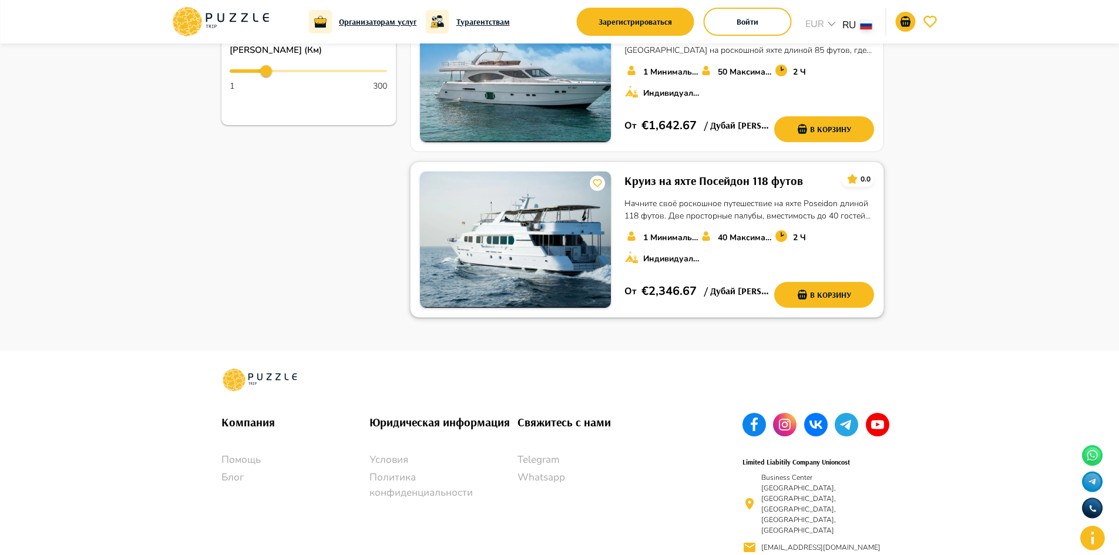
click at [708, 177] on h6 "Круиз на яхте Посейдон 118 футов" at bounding box center [714, 181] width 179 height 19
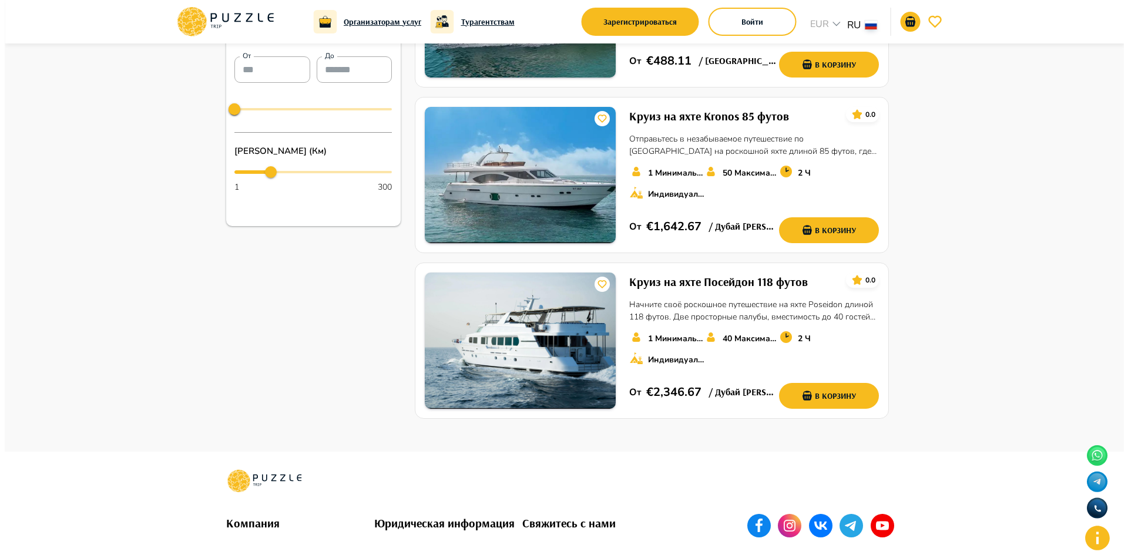
scroll to position [0, 0]
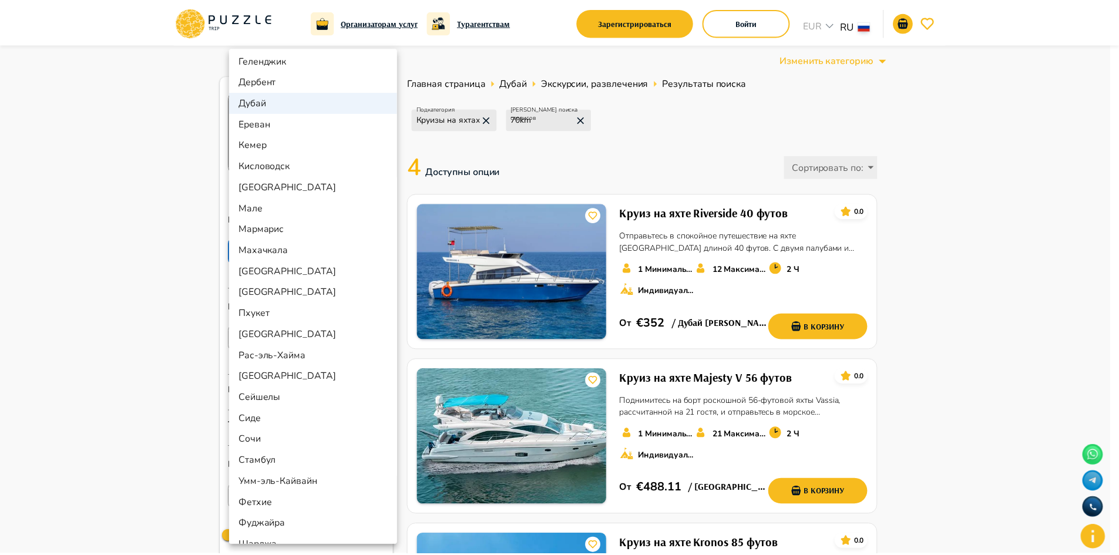
scroll to position [187, 0]
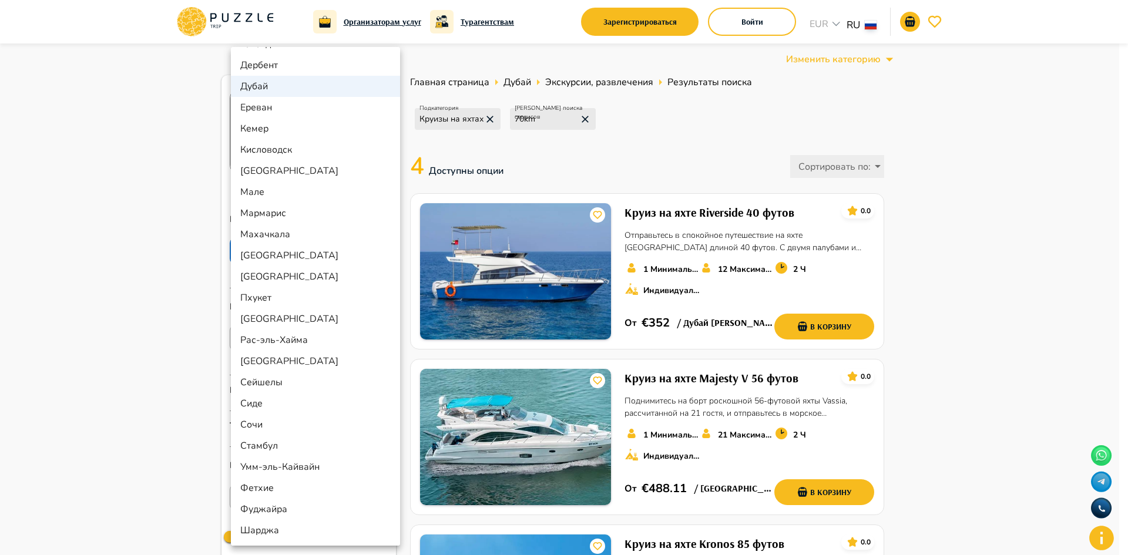
click at [276, 300] on li "Пхукет" at bounding box center [315, 297] width 169 height 21
type input "******"
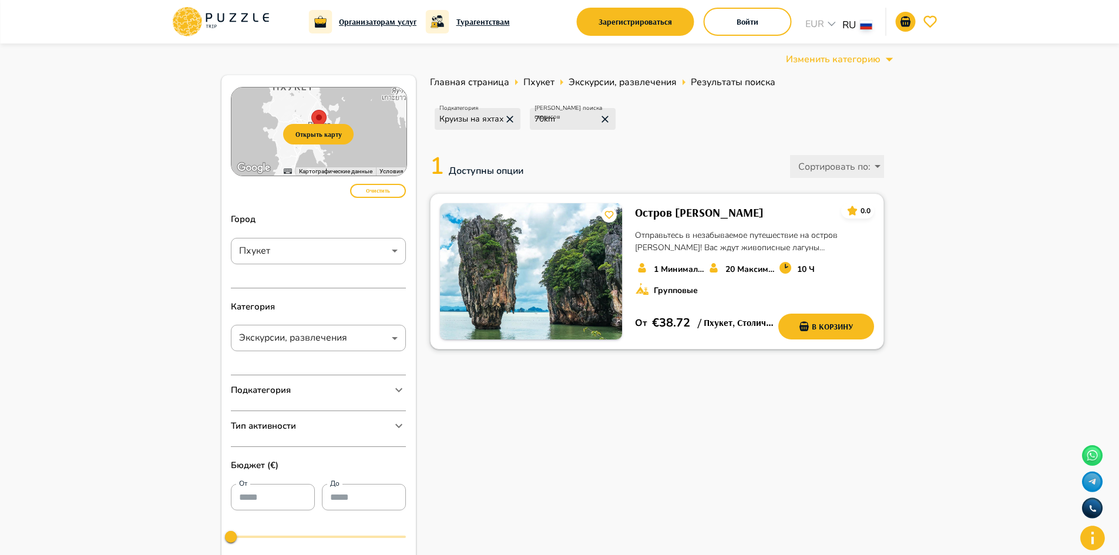
click at [674, 209] on h6 "Остров [PERSON_NAME]" at bounding box center [699, 212] width 129 height 19
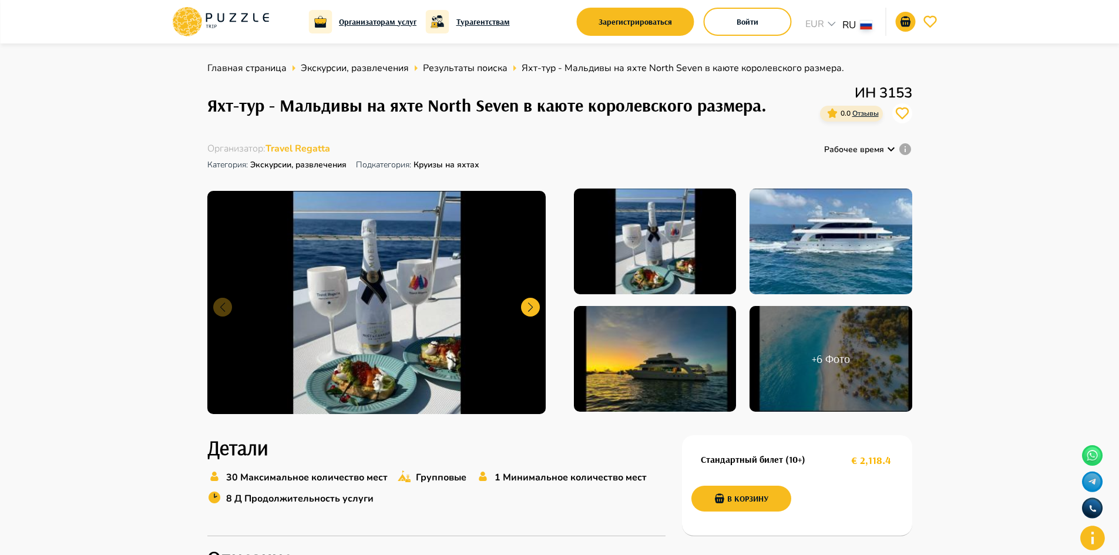
click at [853, 358] on div "+ 6 Фото" at bounding box center [831, 359] width 162 height 106
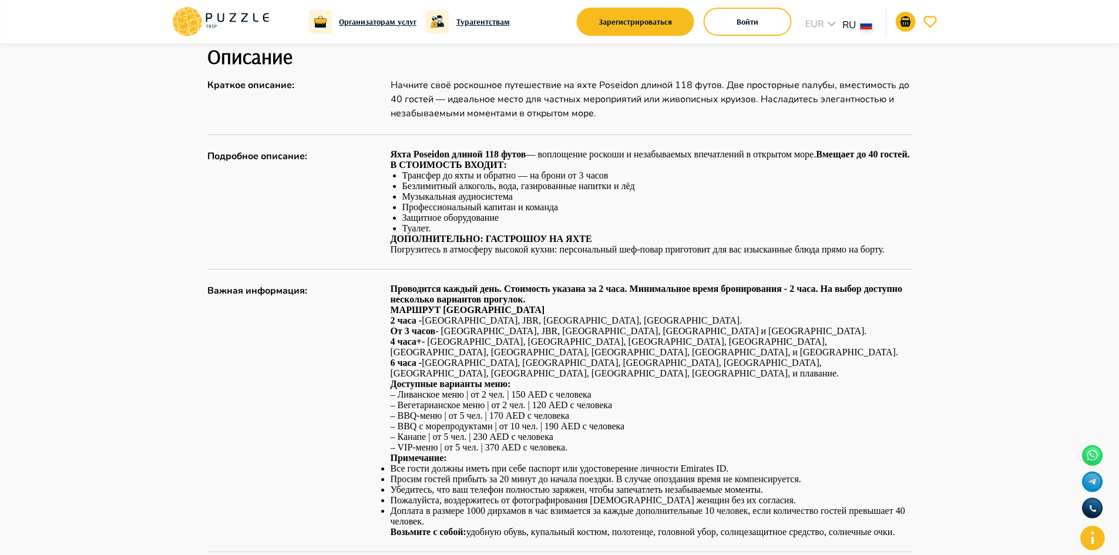
scroll to position [646, 0]
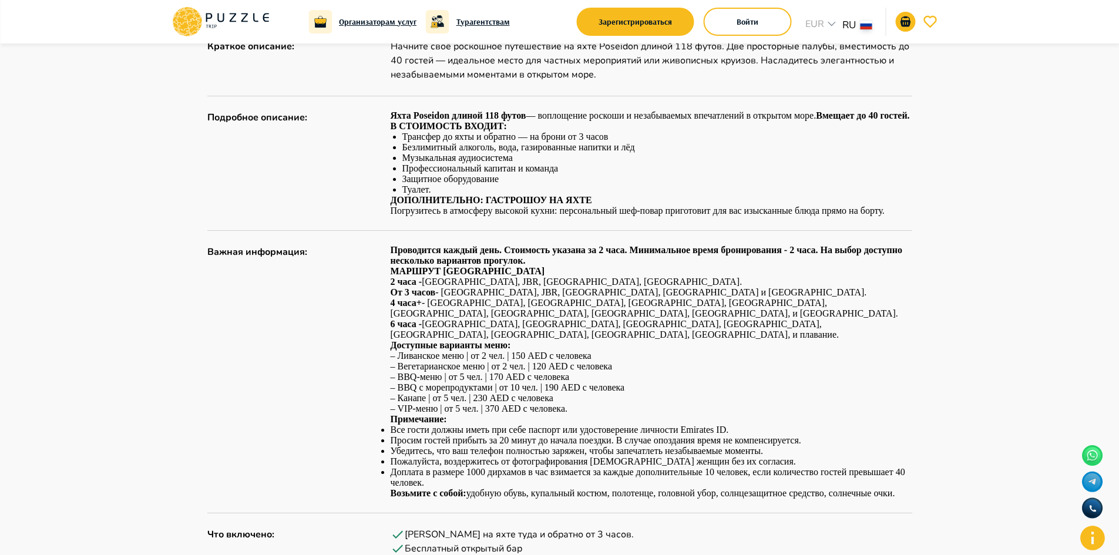
click at [504, 414] on p "Примечание:" at bounding box center [652, 419] width 522 height 11
click at [529, 397] on p "– [GEOGRAPHIC_DATA] меню | от 2 чел. | 150 AED с человека – Вегетарианское меню…" at bounding box center [652, 382] width 522 height 63
drag, startPoint x: 509, startPoint y: 399, endPoint x: 501, endPoint y: 400, distance: 8.3
click at [507, 399] on p "– [GEOGRAPHIC_DATA] меню | от 2 чел. | 150 AED с человека – Вегетарианское меню…" at bounding box center [652, 382] width 522 height 63
click at [498, 401] on p "– [GEOGRAPHIC_DATA] меню | от 2 чел. | 150 AED с человека – Вегетарианское меню…" at bounding box center [652, 382] width 522 height 63
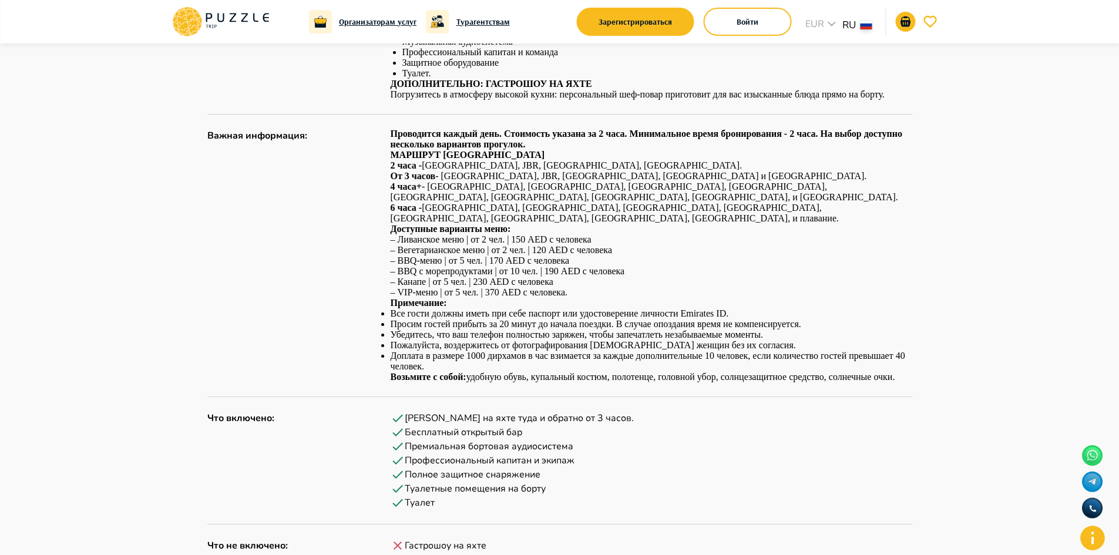
scroll to position [764, 0]
click at [420, 351] on li "Доплата в размере 1000 дирхамов в час взимается за каждые дополнительные 10 чел…" at bounding box center [652, 360] width 522 height 21
click at [480, 350] on li "Доплата в размере 1000 дирхамов в час взимается за каждые дополнительные 10 чел…" at bounding box center [652, 360] width 522 height 21
click at [460, 371] on strong "Возьмите с собой:" at bounding box center [429, 376] width 76 height 10
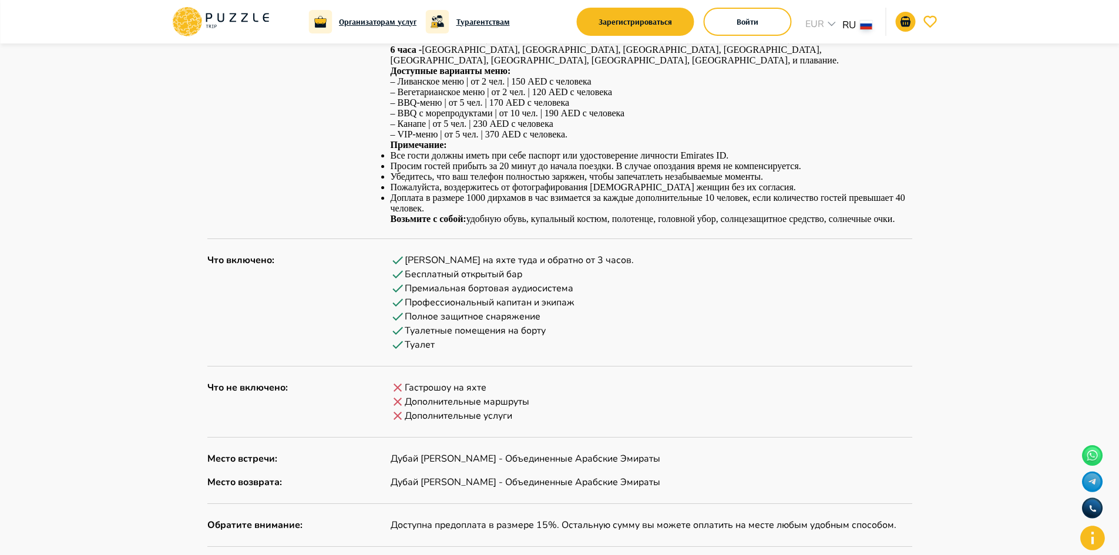
scroll to position [940, 0]
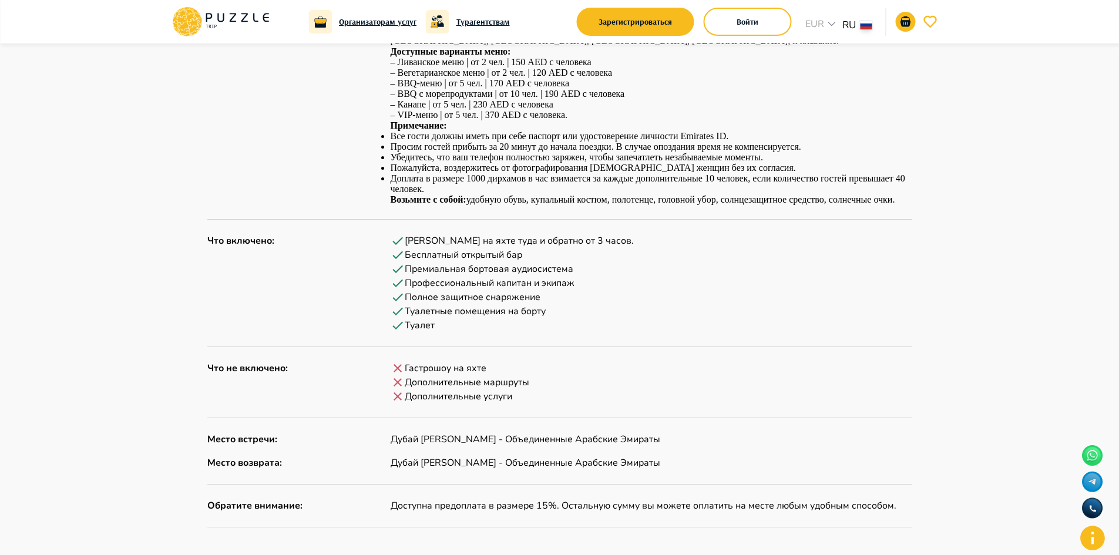
click at [264, 363] on p "Что не включено :" at bounding box center [295, 368] width 176 height 14
drag, startPoint x: 314, startPoint y: 374, endPoint x: 350, endPoint y: 364, distance: 37.1
click at [315, 373] on div "Что не включено :" at bounding box center [295, 382] width 176 height 42
click at [498, 376] on p "Дополнительные маршруты" at bounding box center [467, 383] width 125 height 14
click at [480, 390] on p "Дополнительные услуги" at bounding box center [459, 397] width 108 height 14
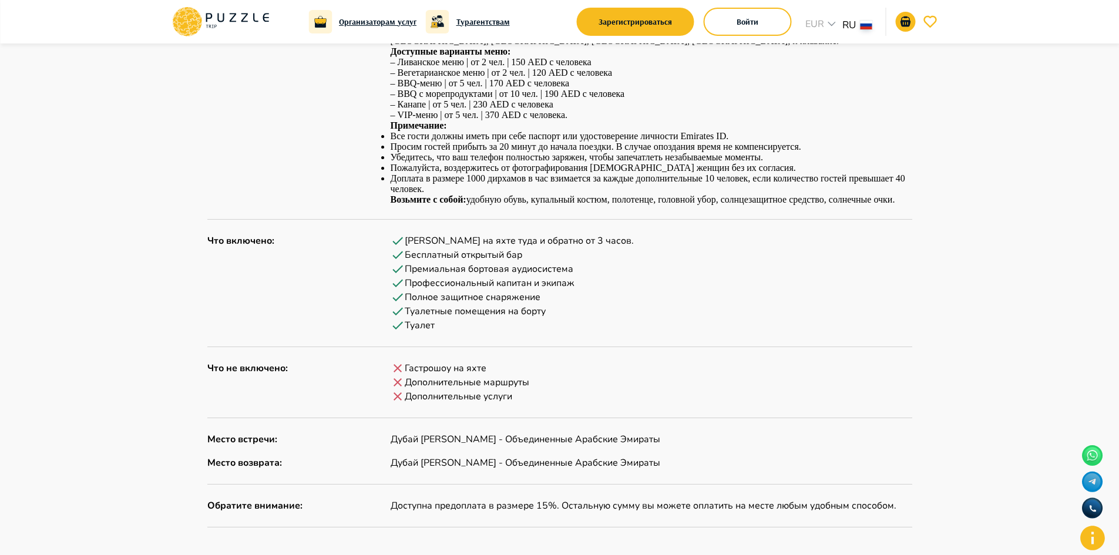
drag, startPoint x: 553, startPoint y: 390, endPoint x: 494, endPoint y: 394, distance: 59.5
click at [550, 390] on div "Дополнительные услуги" at bounding box center [652, 397] width 522 height 14
click at [485, 395] on div "Описание Краткое описание : Начните своё роскошное путешествие на яхте Poseidon…" at bounding box center [559, 119] width 705 height 816
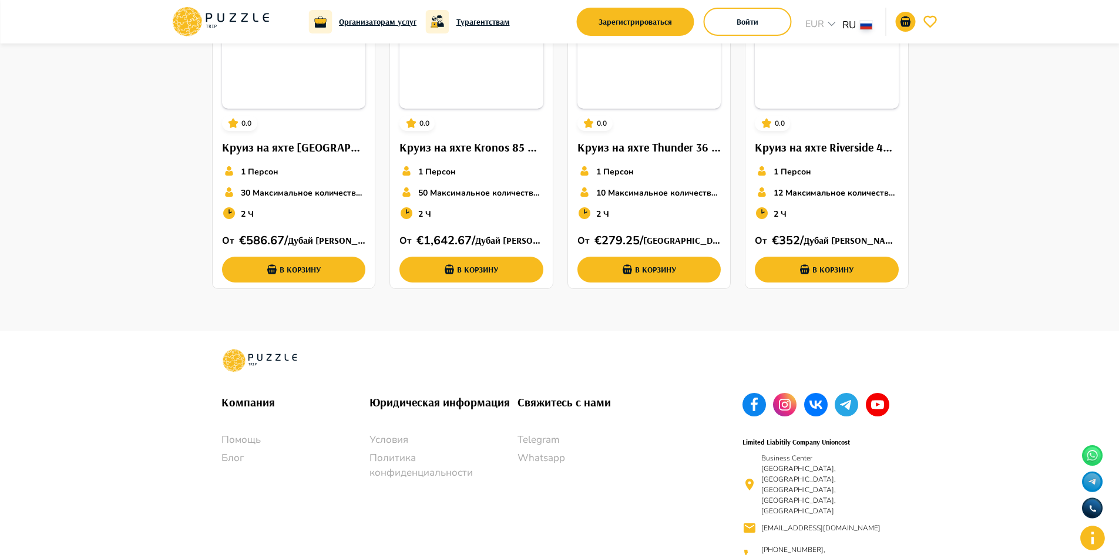
scroll to position [1583, 0]
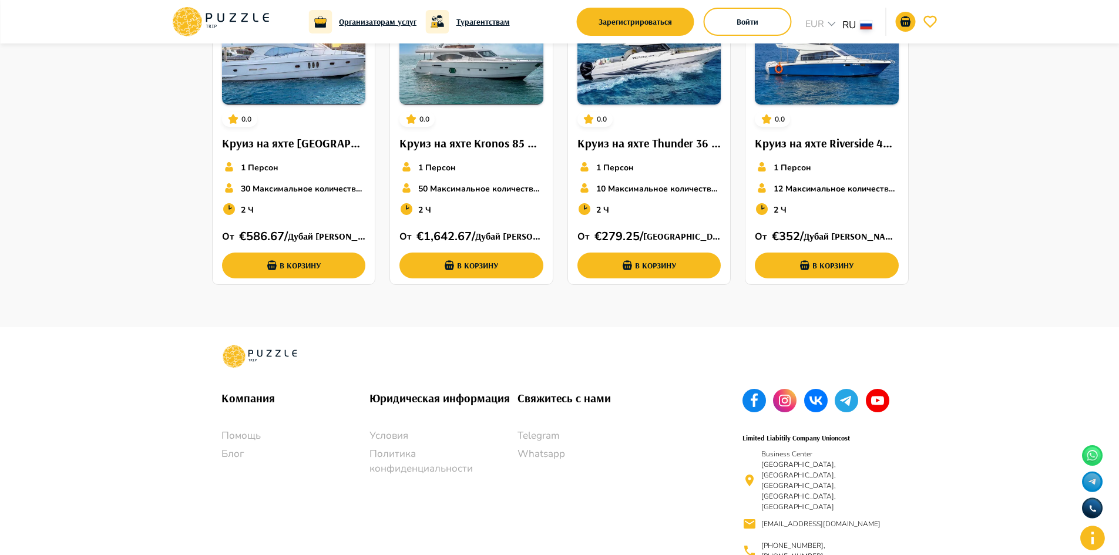
click at [825, 468] on p "Business Center [GEOGRAPHIC_DATA], [GEOGRAPHIC_DATA], [GEOGRAPHIC_DATA], [GEOGR…" at bounding box center [823, 480] width 123 height 63
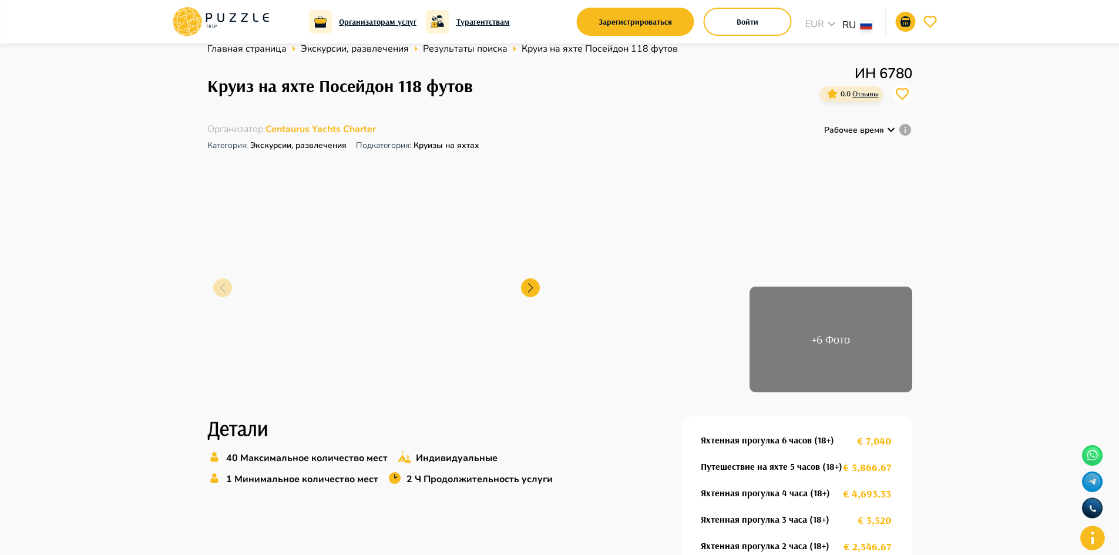
scroll to position [0, 0]
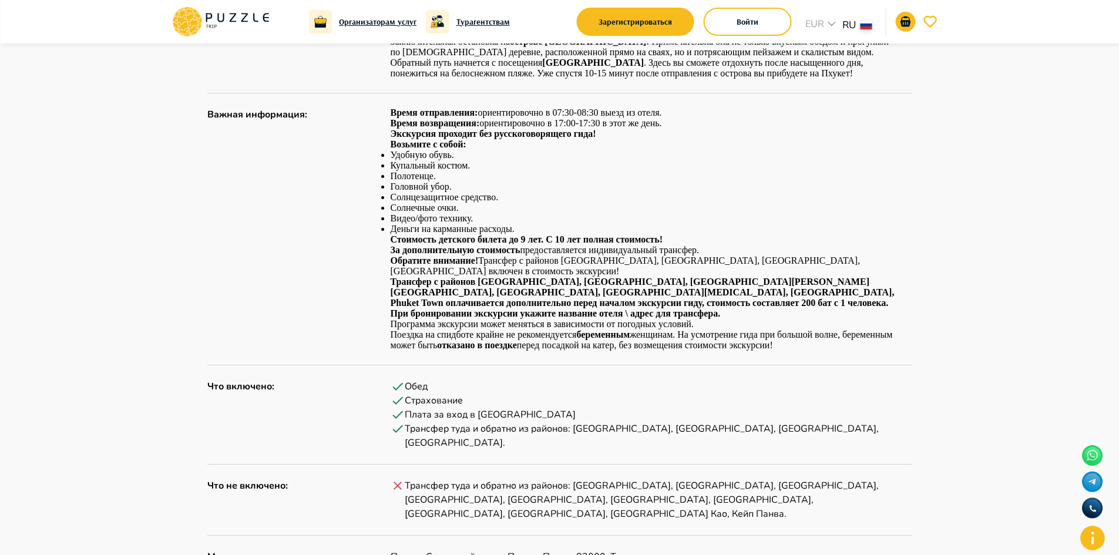
scroll to position [881, 0]
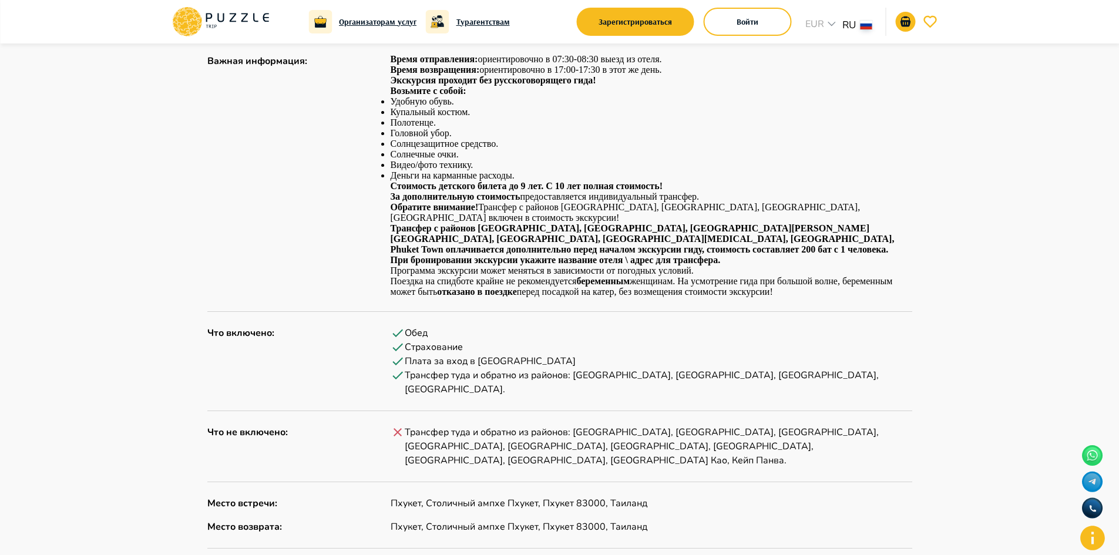
click at [509, 425] on p "Трансфер туда и обратно из районов: [GEOGRAPHIC_DATA], [GEOGRAPHIC_DATA], [GEOG…" at bounding box center [659, 446] width 508 height 42
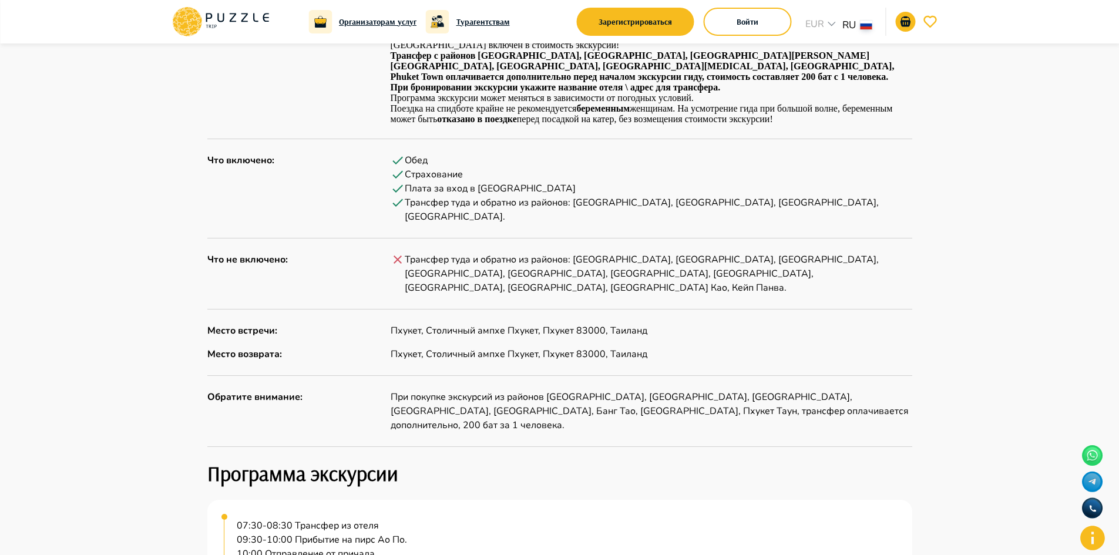
scroll to position [1058, 0]
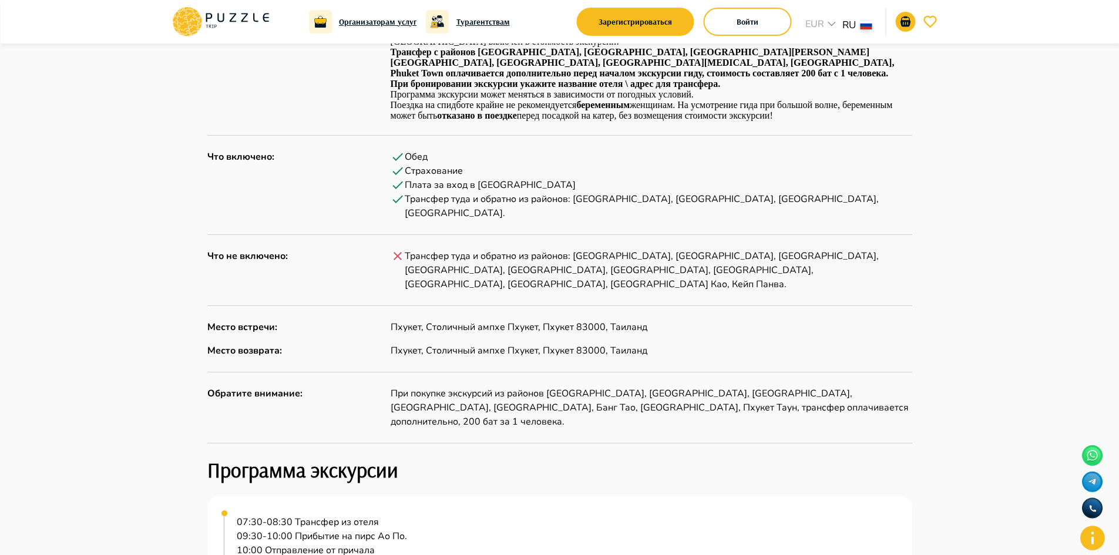
click at [474, 270] on div "Описание Краткое описание : Отправьтесь в незабываемое путешествие на остров [P…" at bounding box center [559, 95] width 705 height 1161
click at [499, 320] on p "Пхукет, Столичный ампхе Пхукет, Пхукет 83000, Таиланд" at bounding box center [652, 327] width 522 height 14
click at [564, 344] on p "Пхукет, Столичный ампхе Пхукет, Пхукет 83000, Таиланд" at bounding box center [652, 351] width 522 height 14
click at [561, 310] on div "Описание Краткое описание : Отправьтесь в незабываемое путешествие на остров [P…" at bounding box center [559, 95] width 705 height 1161
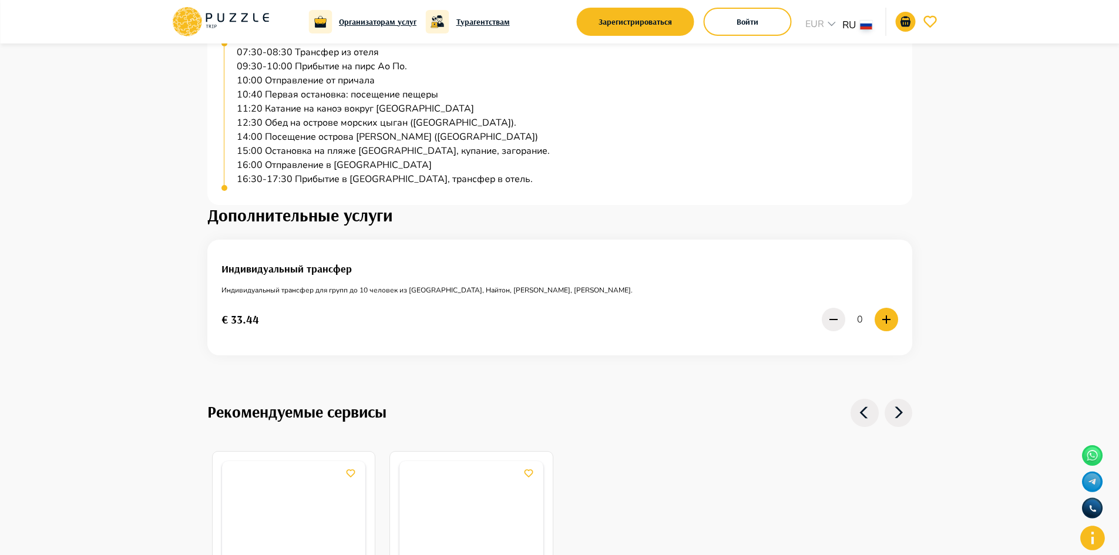
scroll to position [1587, 0]
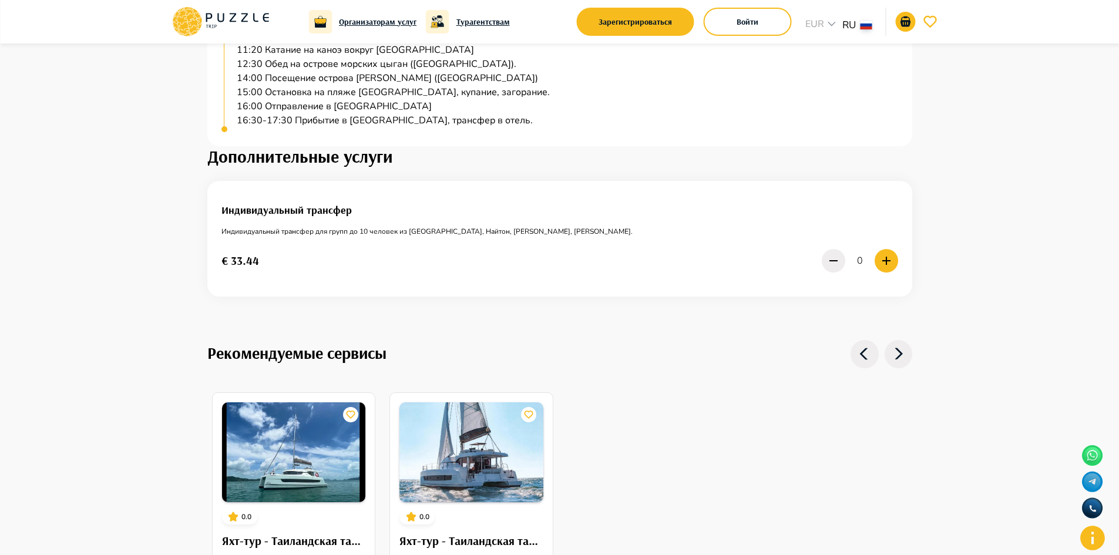
click at [278, 246] on div "€ 33.44 0" at bounding box center [560, 260] width 677 height 29
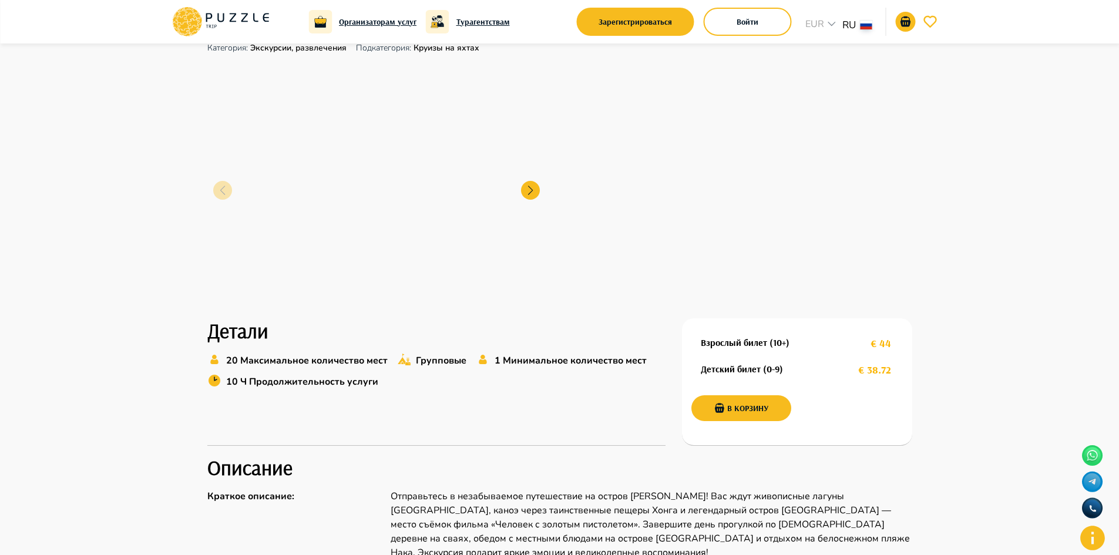
scroll to position [0, 0]
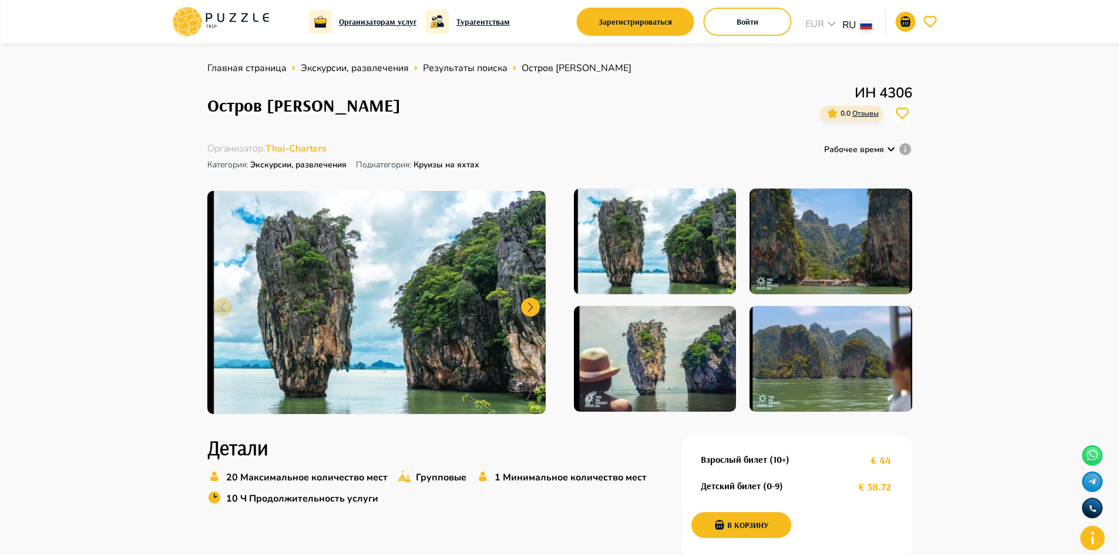
click at [462, 279] on img at bounding box center [376, 302] width 338 height 223
